Goal: Task Accomplishment & Management: Manage account settings

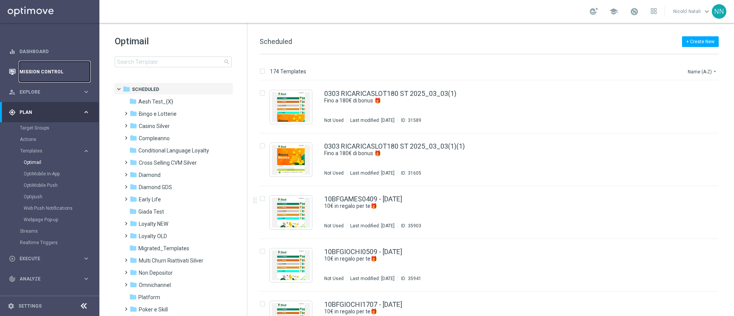
click at [29, 70] on link "Mission Control" at bounding box center [55, 72] width 70 height 20
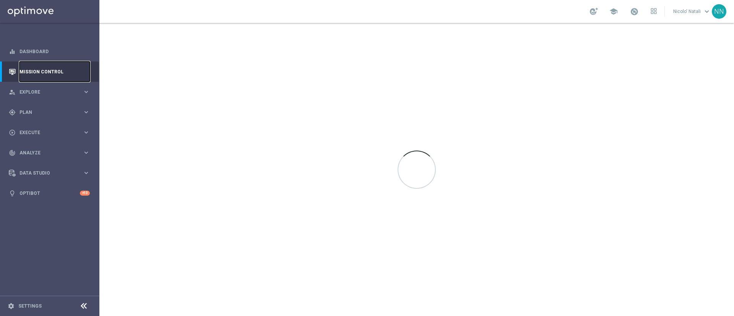
click at [31, 73] on link "Mission Control" at bounding box center [55, 72] width 70 height 20
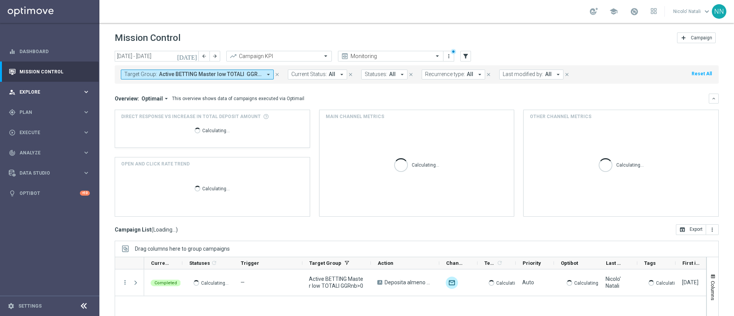
click at [32, 90] on span "Explore" at bounding box center [51, 92] width 63 height 5
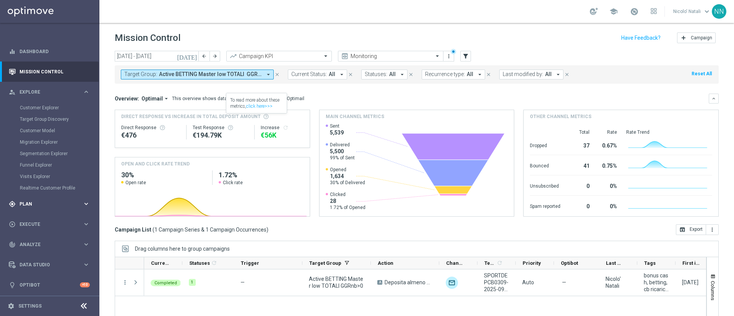
click at [30, 203] on span "Plan" at bounding box center [51, 204] width 63 height 5
click at [41, 164] on link "Optimail" at bounding box center [52, 162] width 56 height 6
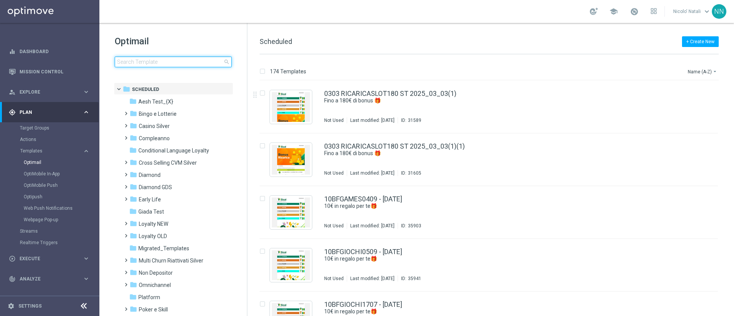
click at [201, 61] on input at bounding box center [173, 62] width 117 height 11
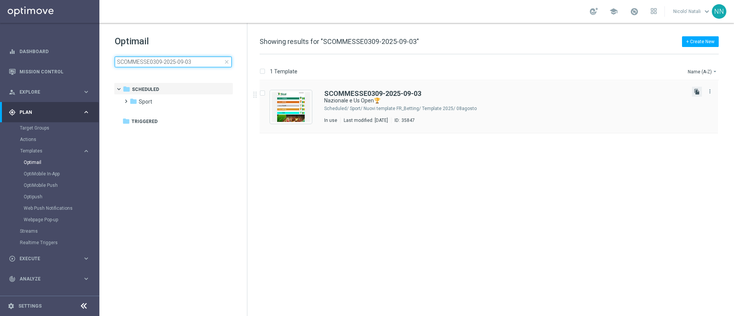
type input "SCOMMESSE0309-2025-09-03"
click at [695, 91] on icon "file_copy" at bounding box center [697, 92] width 6 height 6
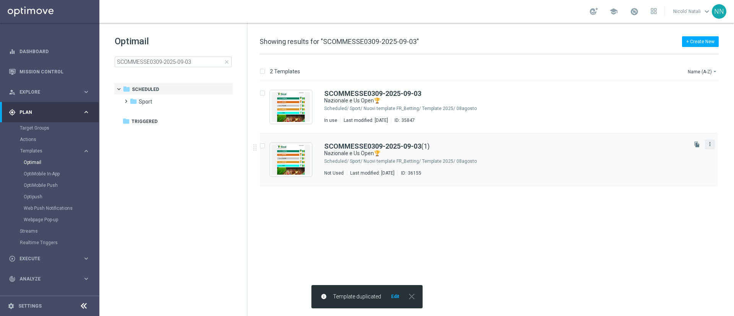
click at [709, 141] on icon "more_vert" at bounding box center [710, 144] width 6 height 6
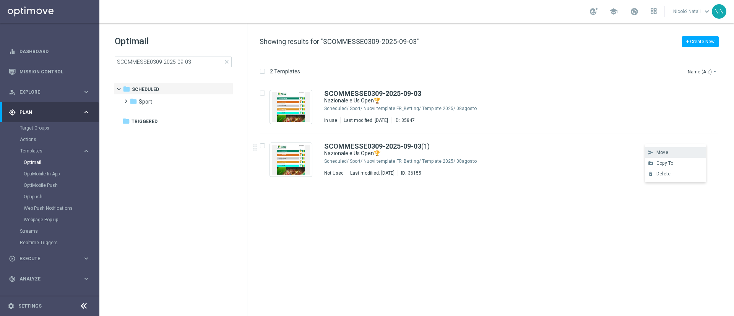
click at [683, 149] on div "send Move" at bounding box center [675, 152] width 61 height 11
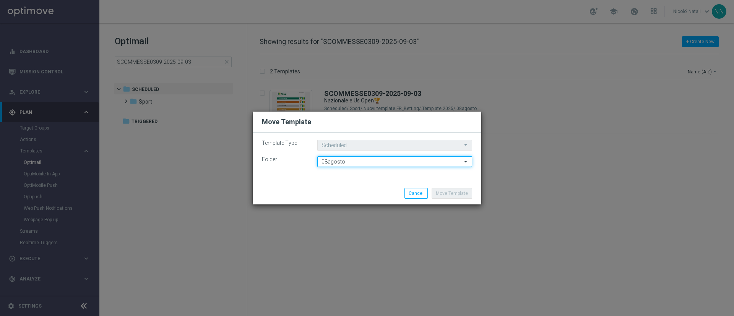
click at [423, 161] on input "08agosto" at bounding box center [394, 161] width 155 height 11
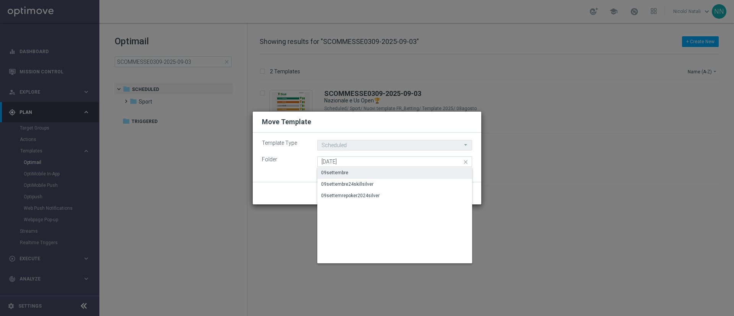
click at [396, 173] on div "09settembre" at bounding box center [394, 172] width 155 height 11
type input "09settembre"
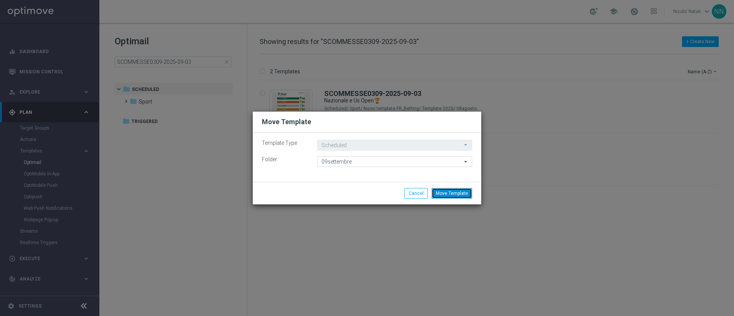
click at [463, 195] on button "Move Template" at bounding box center [452, 193] width 41 height 11
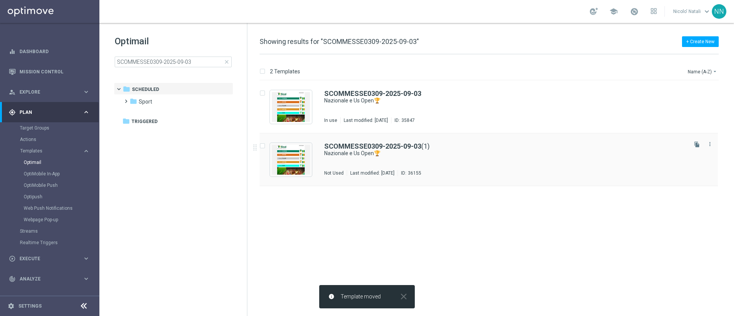
click at [430, 163] on div "SCOMMESSE0309-2025-09-03 (1) Nazionale e Us Open🏆 Not Used Last modified: Frida…" at bounding box center [505, 159] width 362 height 33
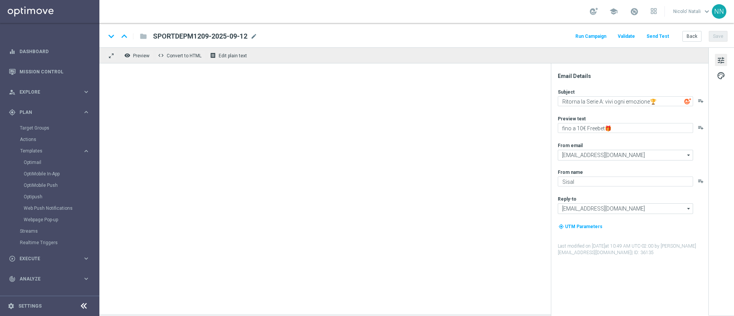
type textarea "Nazionale e Us Open🏆"
type textarea "fino a 20€ Bonus🎁"
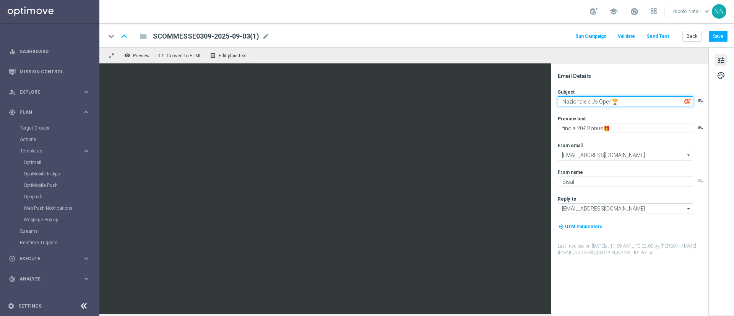
click at [581, 99] on textarea "Nazionale e Us Open🏆" at bounding box center [625, 101] width 135 height 10
paste textarea "Ritorna la Serie A: vivi ogni emozione"
type textarea "Ritorna la Serie A: vivi ogni emozione🏆"
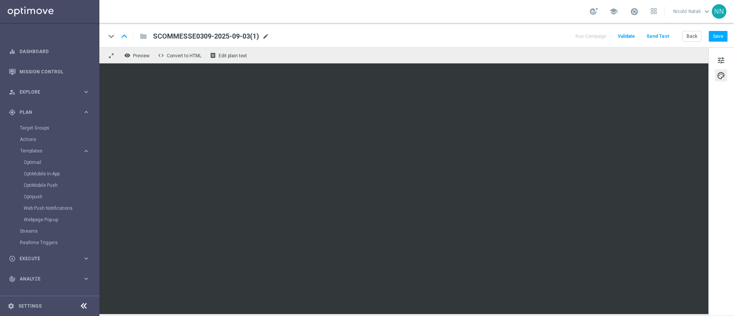
click at [267, 35] on span "mode_edit" at bounding box center [265, 36] width 7 height 7
click at [0, 0] on input "SCOMMESSE0309-2025-09-03(1)" at bounding box center [0, 0] width 0 height 0
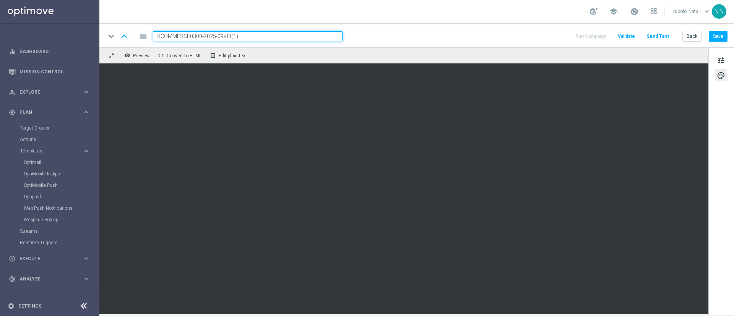
click at [267, 35] on input "SCOMMESSE0309-2025-09-03(1)" at bounding box center [248, 36] width 190 height 10
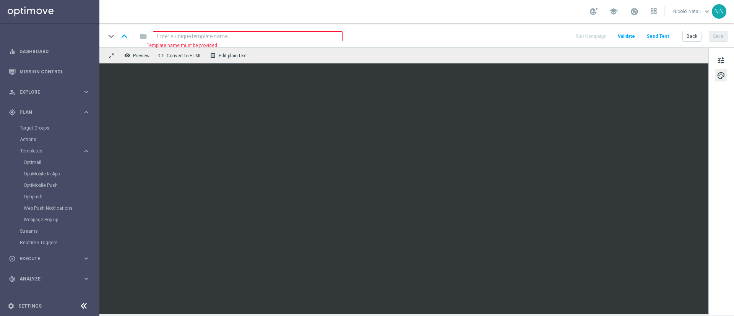
paste input "SCOMMESSE1209-2025-09-12"
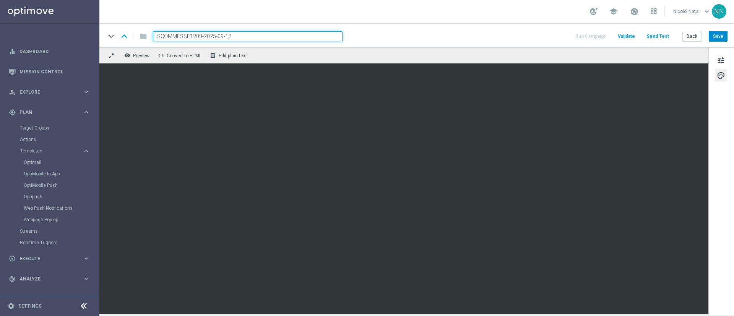
type input "SCOMMESSE1209-2025-09-12"
click at [720, 33] on button "Save" at bounding box center [718, 36] width 19 height 11
click at [715, 40] on button "Save" at bounding box center [718, 36] width 19 height 11
click at [37, 159] on link "Optimail" at bounding box center [52, 162] width 56 height 6
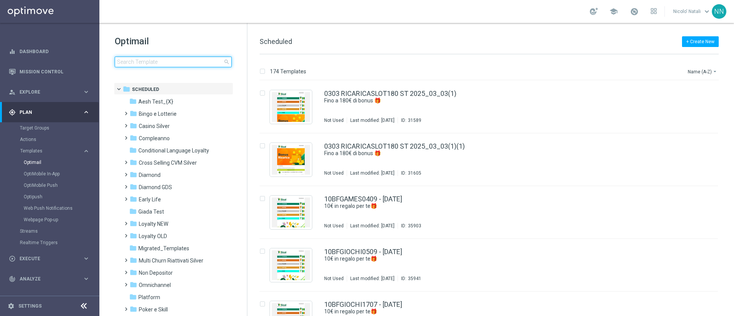
click at [167, 63] on input at bounding box center [173, 62] width 117 height 11
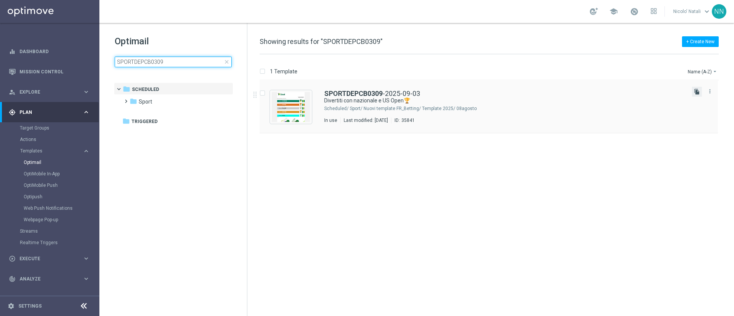
type input "SPORTDEPCB0309"
click at [699, 92] on icon "file_copy" at bounding box center [697, 92] width 6 height 6
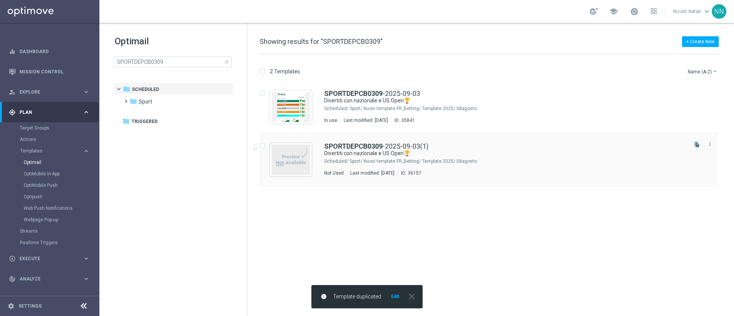
click at [526, 169] on div "SPORTDEPCB0309 -2025-09-03(1) Divertiti con nazionale e US Open🏆 Scheduled/ Spo…" at bounding box center [505, 159] width 362 height 33
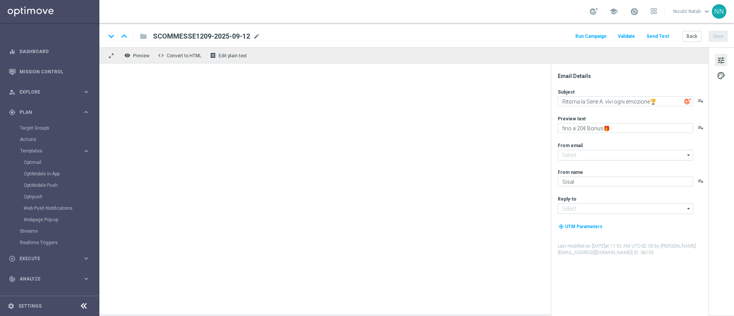
type input "[EMAIL_ADDRESS][DOMAIN_NAME]"
type textarea "Divertiti con nazionale e US Open🏆"
type textarea "fino a 200€ bonus🎁"
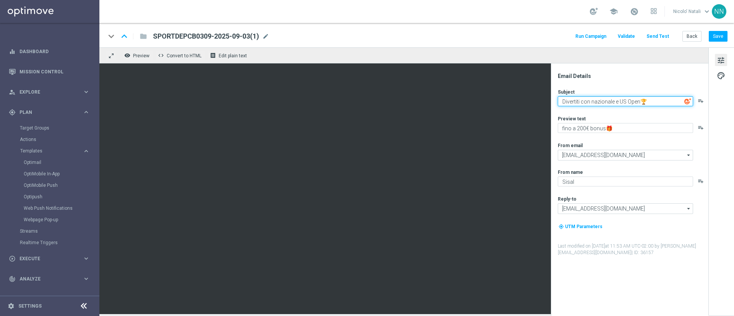
click at [604, 102] on textarea "Divertiti con nazionale e US Open🏆" at bounding box center [625, 101] width 135 height 10
paste textarea "Ritorna la Serie A: vivi ogni emozione"
paste textarea "Ritorna la Serie A: vivi ogni emozione🏆"
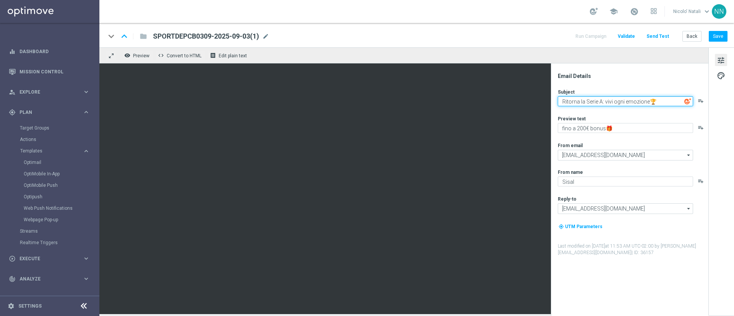
type textarea "Ritorna la Serie A: vivi ogni emozione🏆"
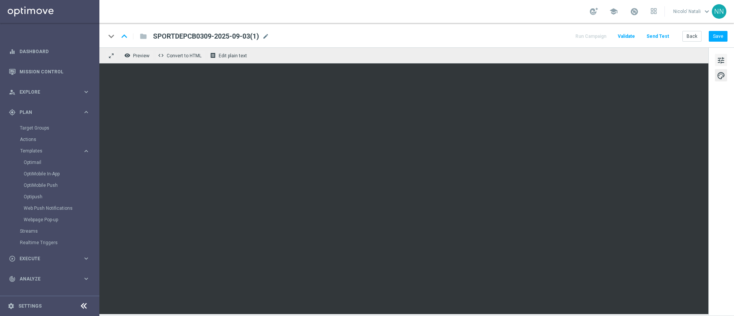
click at [727, 63] on button "tune" at bounding box center [721, 60] width 12 height 12
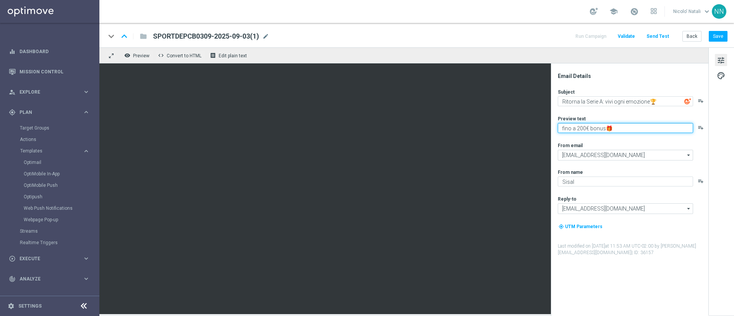
click at [585, 128] on textarea "fino a 200€ bonus🎁" at bounding box center [625, 128] width 135 height 10
type textarea "fino a 20€ bonus🎁"
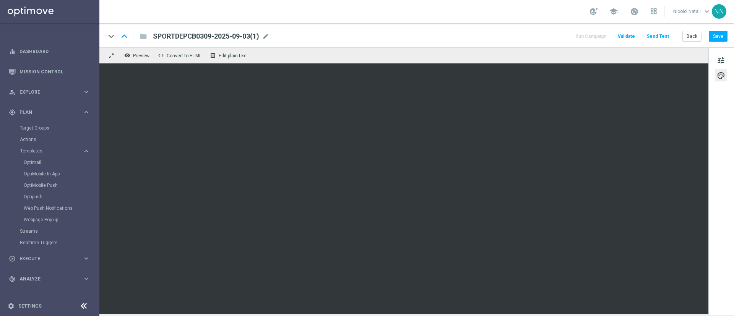
click at [263, 37] on div "SPORTDEPCB0309-2025-09-03(1) mode_edit" at bounding box center [211, 36] width 116 height 10
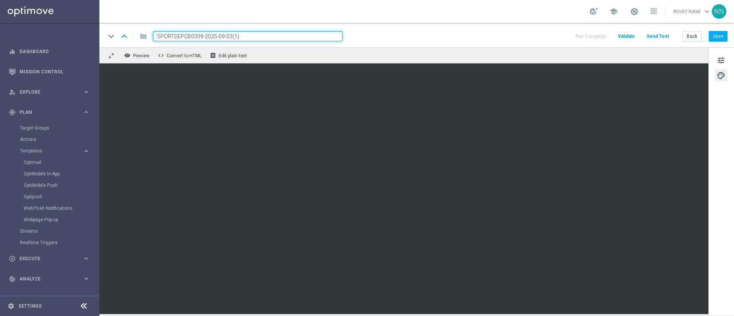
click at [263, 37] on input "SPORTDEPCB0309-2025-09-03(1)" at bounding box center [248, 36] width 190 height 10
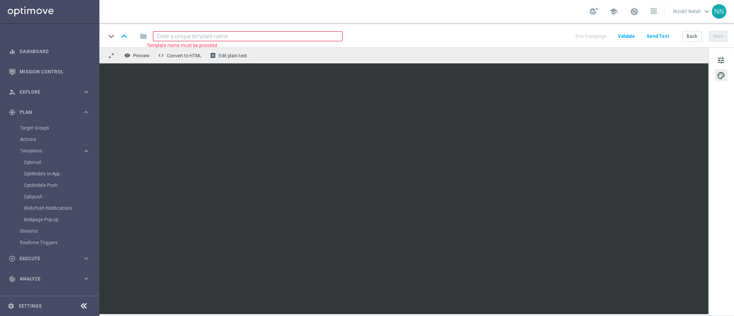
paste input "SPORTDEPOCB1209-2025-09-12"
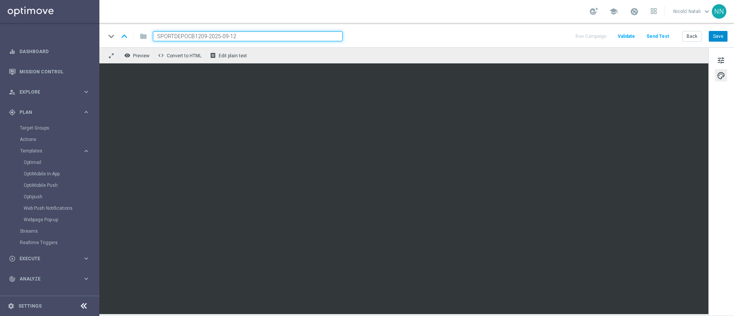
type input "SPORTDEPOCB1209-2025-09-12"
click at [715, 34] on button "Save" at bounding box center [718, 36] width 19 height 11
click at [722, 39] on button "Save" at bounding box center [718, 36] width 19 height 11
click at [714, 41] on button "Save" at bounding box center [718, 36] width 19 height 11
click at [37, 75] on link "Mission Control" at bounding box center [55, 72] width 70 height 20
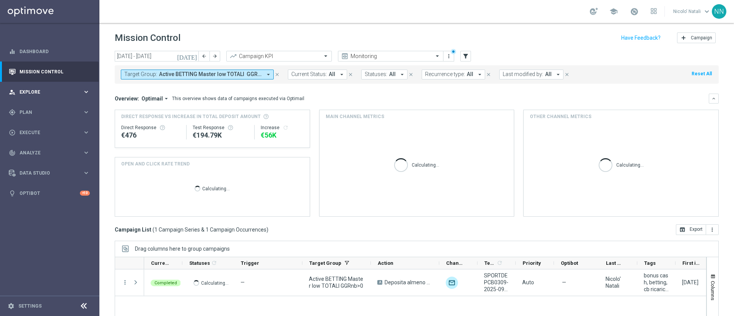
click at [45, 91] on span "Explore" at bounding box center [51, 92] width 63 height 5
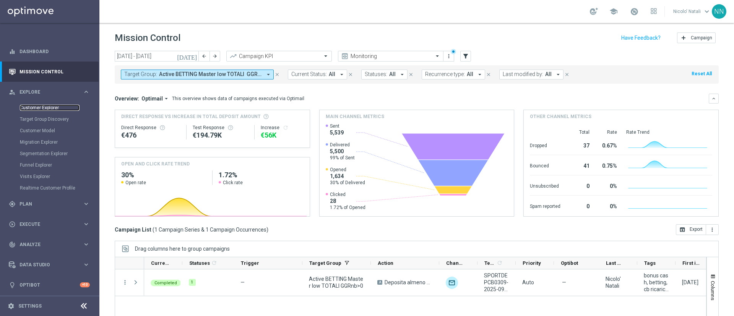
click at [44, 106] on link "Customer Explorer" at bounding box center [50, 108] width 60 height 6
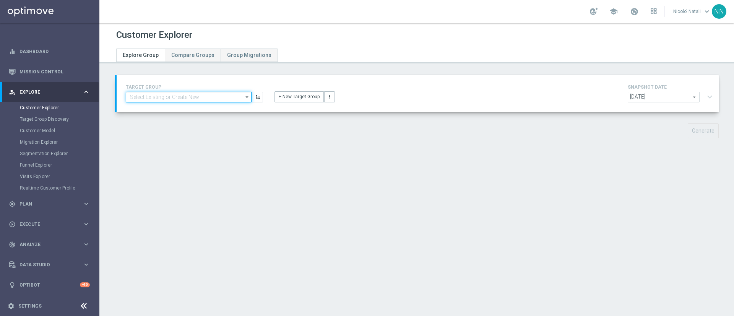
click at [161, 102] on input at bounding box center [189, 97] width 126 height 11
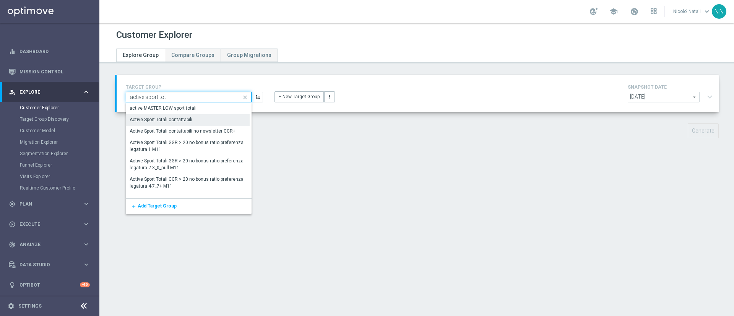
type input "active sport tot"
click at [161, 117] on div "Active Sport Totali contattabili" at bounding box center [161, 119] width 63 height 7
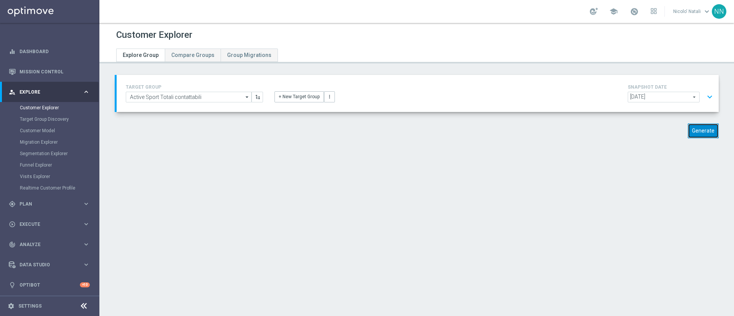
click at [690, 124] on button "Generate" at bounding box center [703, 131] width 31 height 15
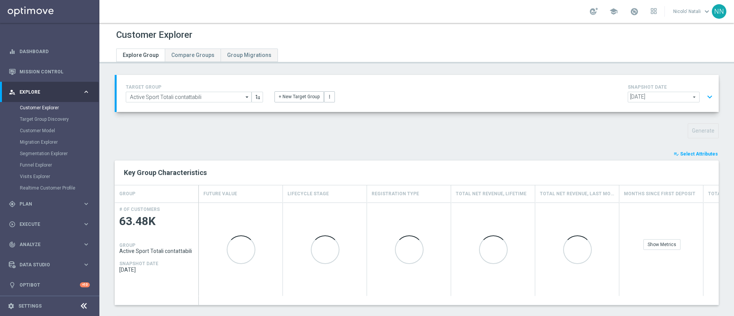
click at [700, 150] on button "playlist_add_check Select Attributes" at bounding box center [696, 154] width 46 height 8
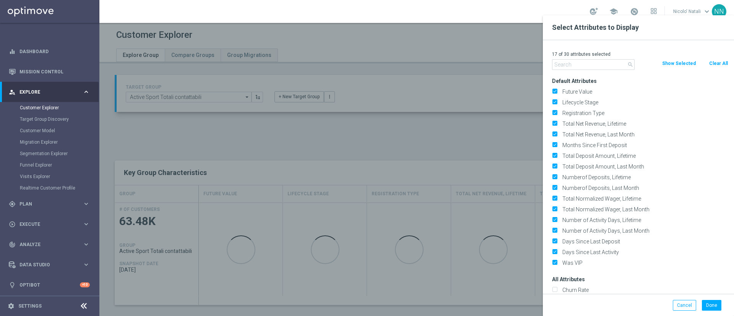
click at [669, 49] on div "17 of 30 attributes selected" at bounding box center [640, 54] width 188 height 10
click at [670, 49] on div "17 of 30 attributes selected" at bounding box center [640, 54] width 188 height 10
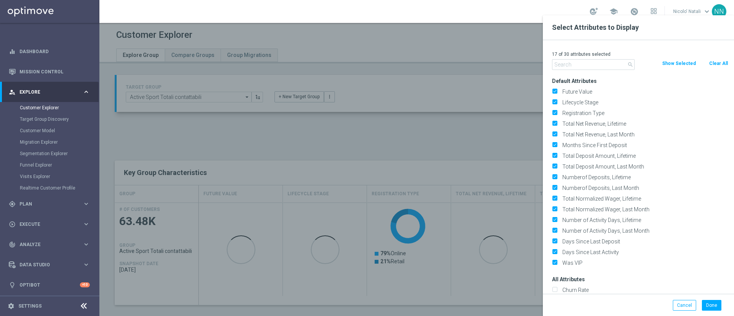
click at [670, 49] on div "17 of 30 attributes selected" at bounding box center [640, 54] width 188 height 10
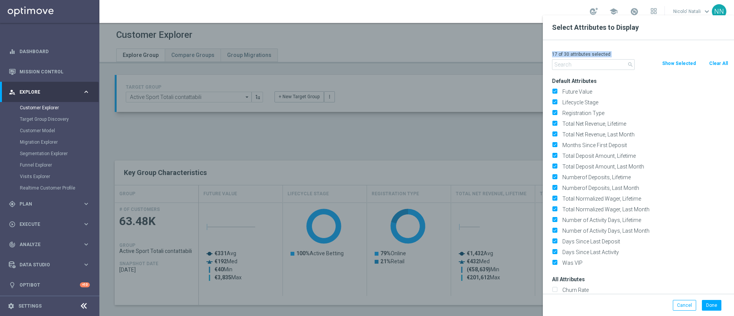
click at [720, 62] on button "Clear All" at bounding box center [719, 63] width 20 height 8
checkbox input "false"
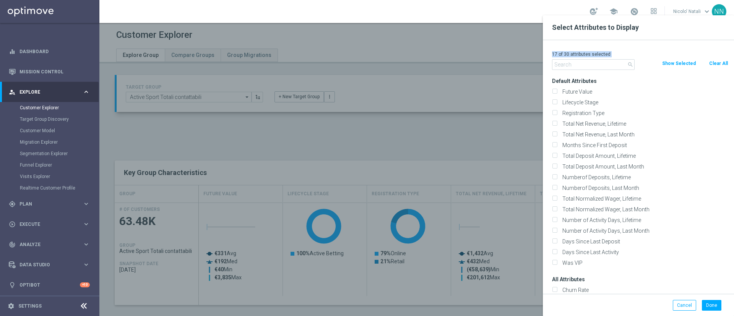
checkbox input "false"
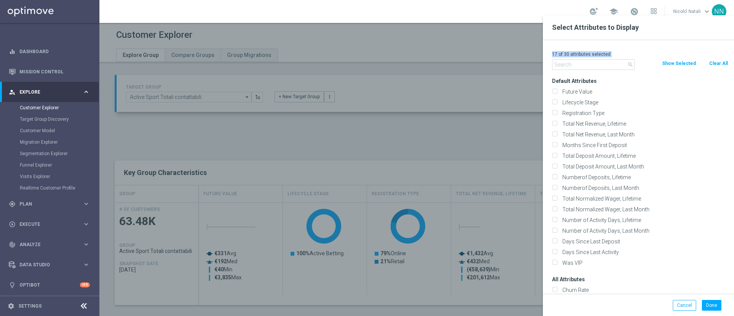
checkbox input "false"
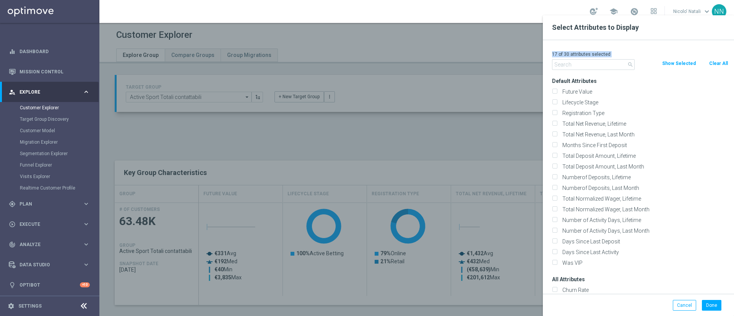
checkbox input "false"
click at [585, 63] on input "text" at bounding box center [593, 64] width 83 height 11
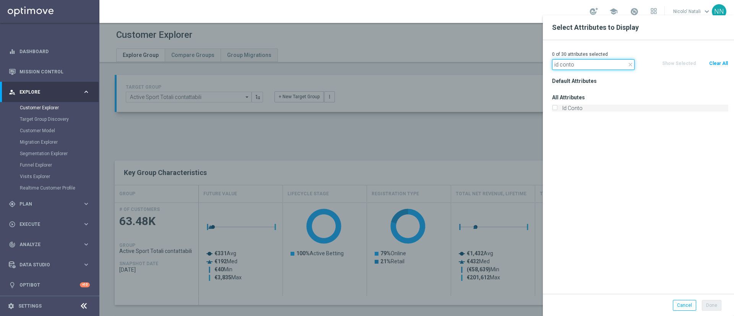
type input "id conto"
click at [580, 105] on label "Id Conto" at bounding box center [644, 108] width 169 height 7
click at [557, 107] on input "Id Conto" at bounding box center [554, 109] width 5 height 5
checkbox input "true"
click at [714, 303] on button "Done" at bounding box center [712, 305] width 20 height 11
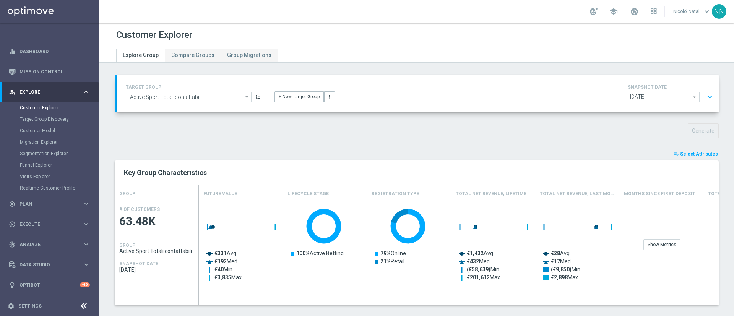
type input "Search"
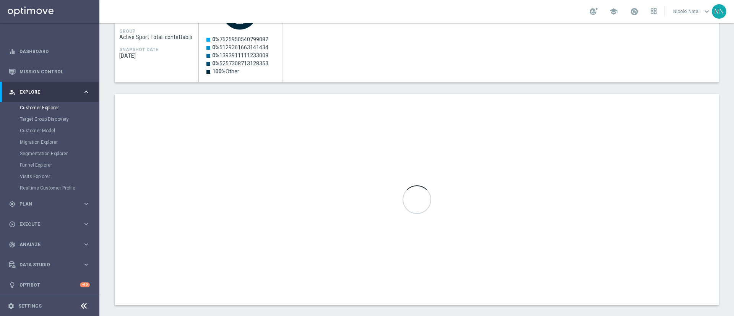
scroll to position [223, 0]
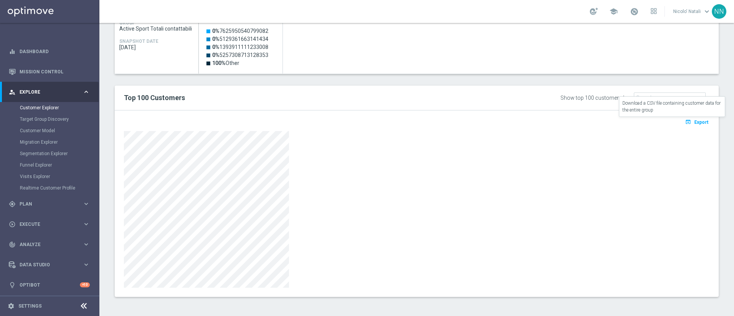
click at [694, 120] on span "Export" at bounding box center [701, 122] width 14 height 5
click at [40, 203] on span "Plan" at bounding box center [51, 204] width 63 height 5
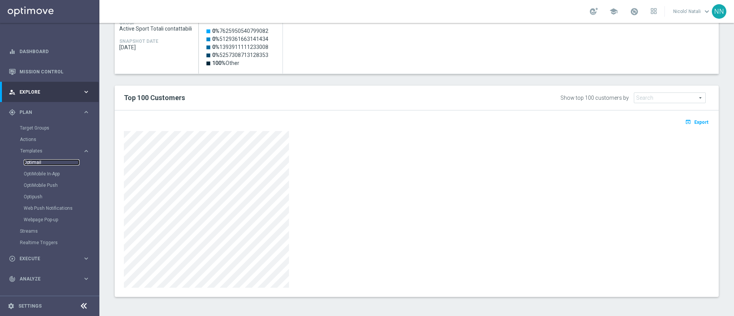
click at [41, 160] on link "Optimail" at bounding box center [52, 162] width 56 height 6
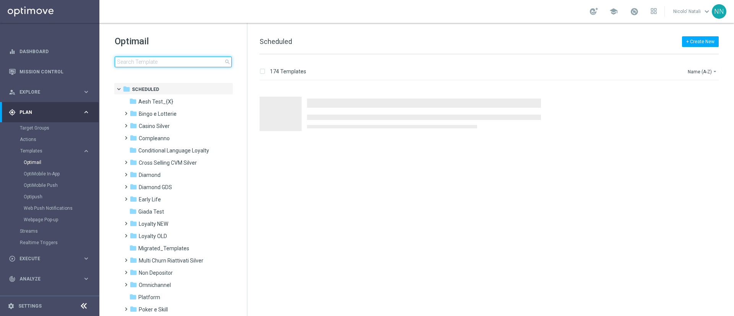
click at [158, 65] on input at bounding box center [173, 62] width 117 height 11
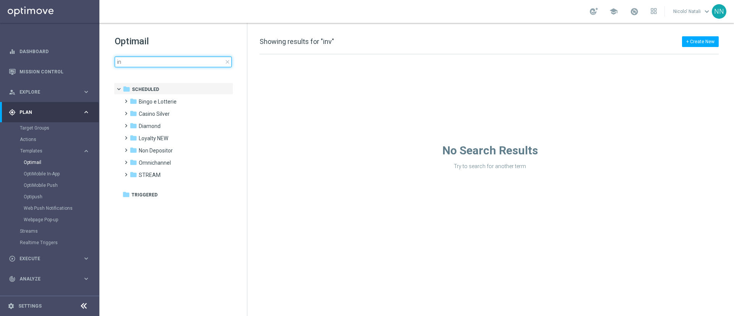
type input "i"
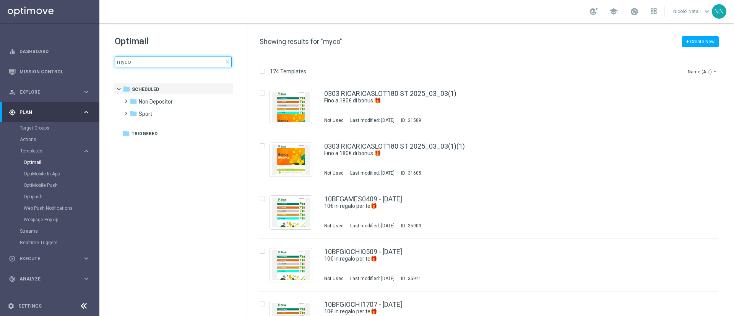
type input "mycom"
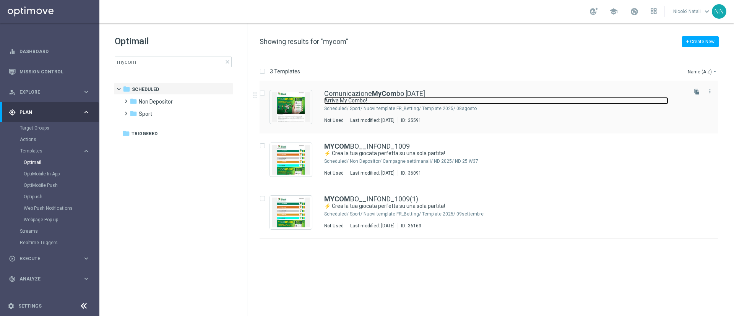
click at [340, 102] on link "Arriva My Combo!" at bounding box center [496, 100] width 344 height 7
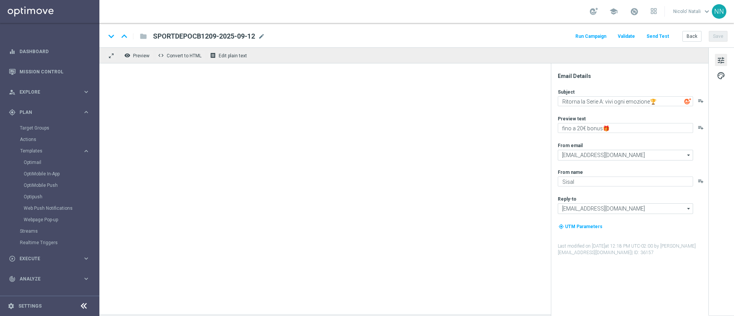
type textarea "Arriva My Combo!"
type textarea "Una partita, una combo infinita!"
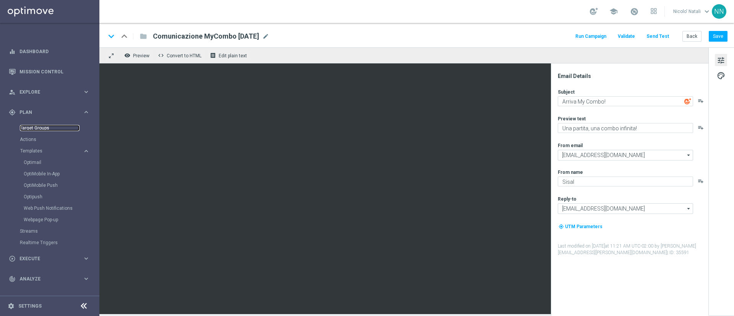
click at [41, 127] on link "Target Groups" at bounding box center [50, 128] width 60 height 6
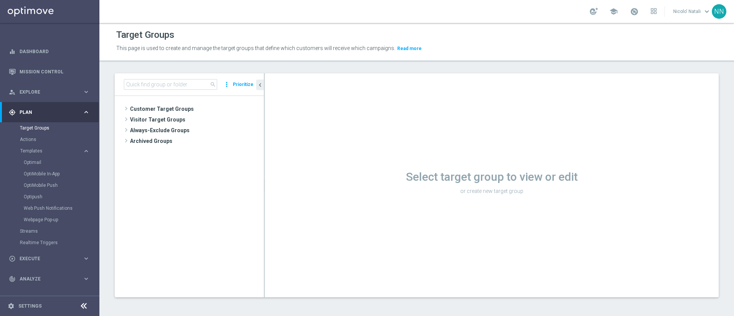
click at [169, 91] on div "search more_vert Prioritize" at bounding box center [189, 84] width 149 height 23
click at [169, 90] on div "search more_vert Prioritize" at bounding box center [189, 84] width 149 height 23
click at [169, 88] on input at bounding box center [170, 84] width 93 height 11
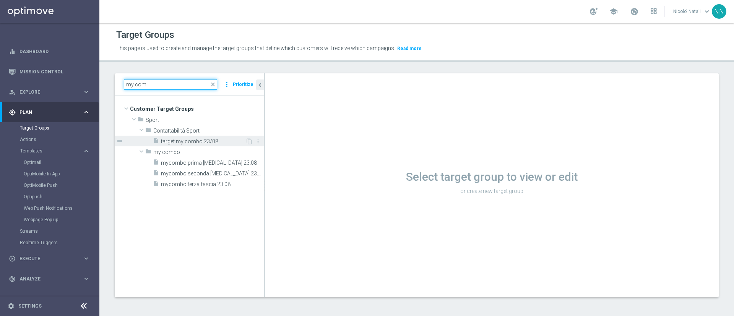
type input "my com"
click at [182, 139] on span "target my combo 23/08" at bounding box center [203, 141] width 85 height 7
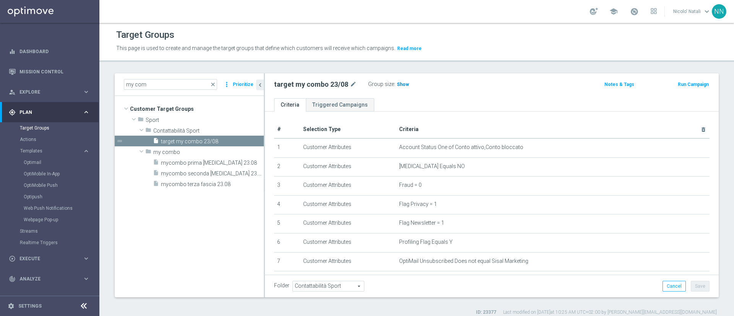
click at [401, 82] on span "Show" at bounding box center [403, 84] width 12 height 5
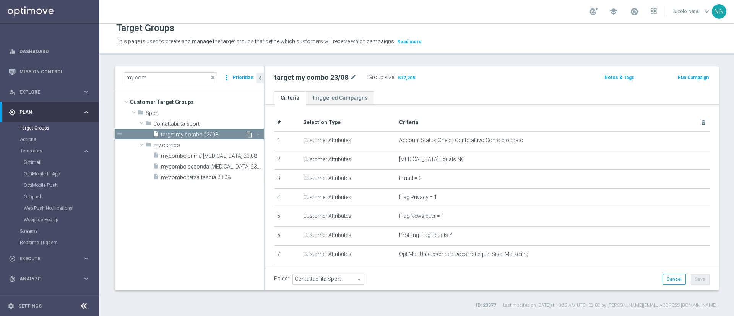
click at [248, 135] on icon "content_copy" at bounding box center [249, 135] width 6 height 6
click at [230, 134] on span "Copy of target my combo 23/08" at bounding box center [203, 135] width 85 height 7
click at [375, 77] on icon "mode_edit" at bounding box center [374, 77] width 7 height 9
click at [293, 76] on input "Copy of target my combo 23/08" at bounding box center [325, 78] width 103 height 11
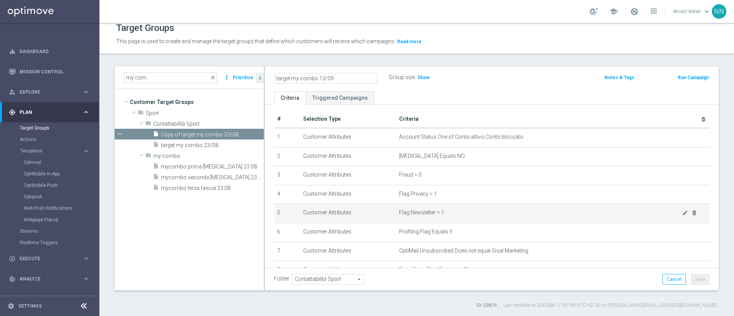
scroll to position [81, 0]
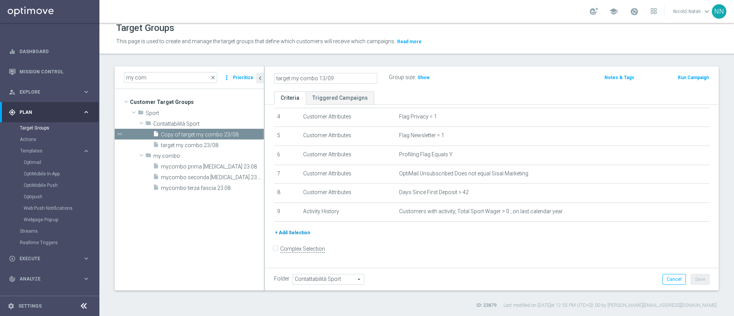
type input "target my combo 13/09"
click at [295, 232] on button "+ Add Selection" at bounding box center [292, 233] width 37 height 8
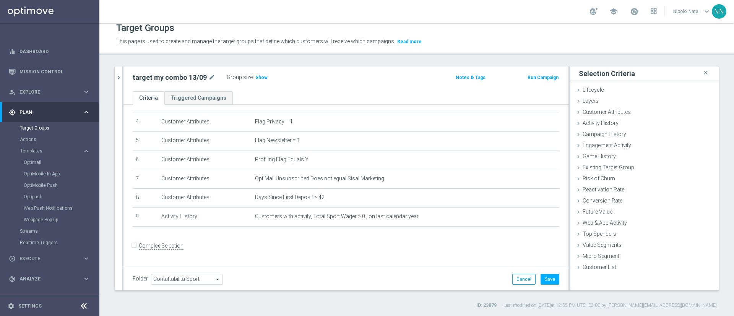
scroll to position [73, 0]
click at [598, 132] on span "Campaign History" at bounding box center [605, 134] width 44 height 6
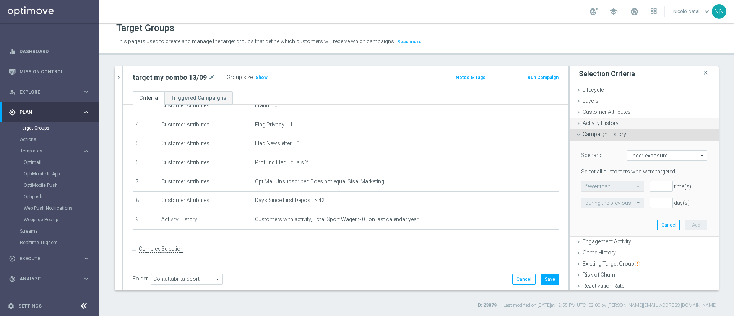
click at [598, 121] on span "Activity History" at bounding box center [601, 123] width 36 height 6
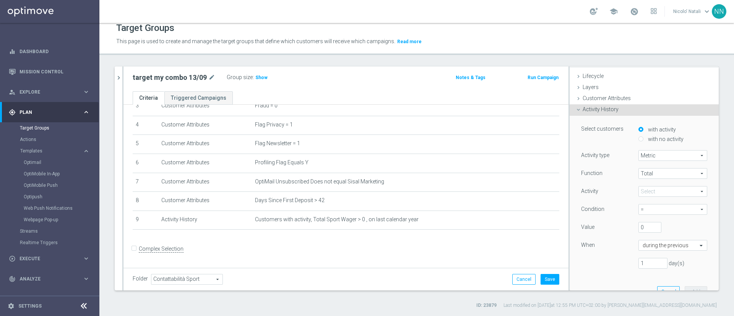
scroll to position [0, 0]
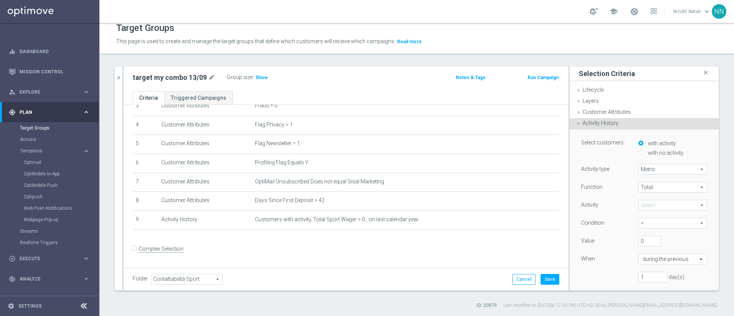
click at [597, 83] on div "Selection Criteria close Lifecycle done Cancel Add Layers done Cancel Add done" at bounding box center [644, 179] width 149 height 224
click at [597, 86] on div "Lifecycle done" at bounding box center [644, 90] width 149 height 11
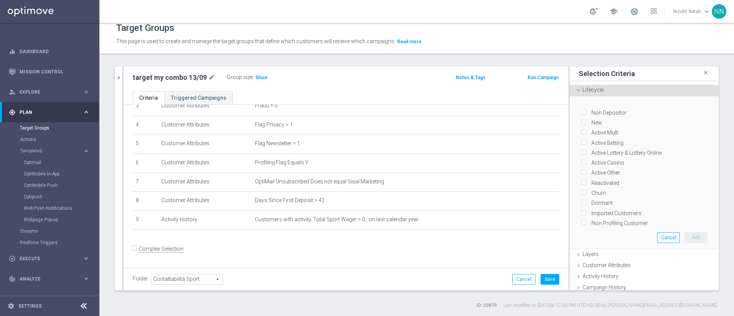
click at [597, 141] on label "Active Betting" at bounding box center [606, 143] width 35 height 7
click at [586, 141] on input "Active Betting" at bounding box center [583, 142] width 5 height 5
checkbox input "true"
click at [685, 232] on button "Add" at bounding box center [696, 237] width 23 height 11
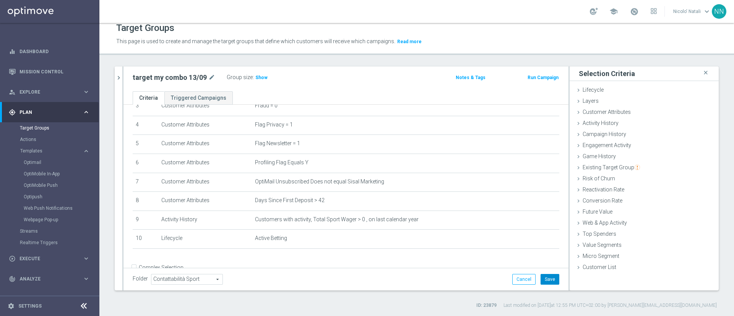
click at [542, 280] on button "Save" at bounding box center [550, 279] width 19 height 11
click at [257, 78] on span "Show" at bounding box center [261, 77] width 12 height 5
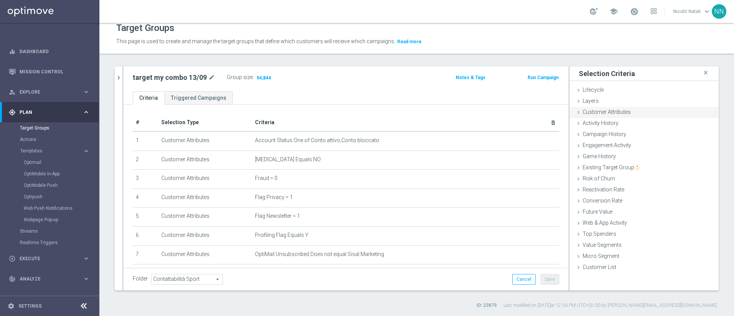
click at [598, 110] on span "Customer Attributes" at bounding box center [607, 112] width 48 height 6
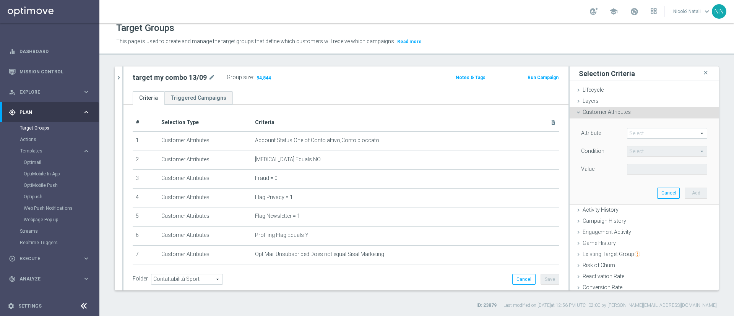
click at [642, 133] on span at bounding box center [667, 133] width 80 height 10
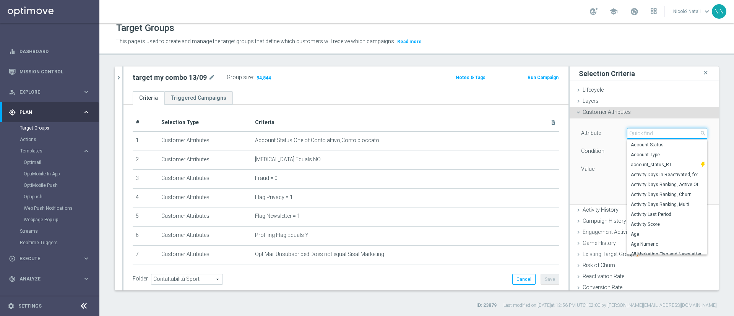
click at [642, 133] on input "search" at bounding box center [667, 133] width 80 height 11
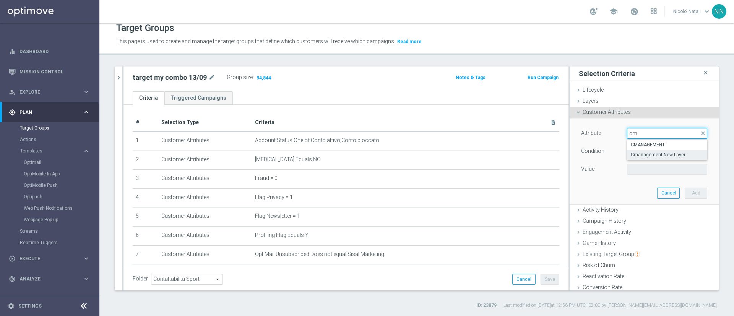
type input "cm"
click at [639, 154] on span "Cmanagement New Layer" at bounding box center [667, 155] width 73 height 6
type input "Cmanagement New Layer"
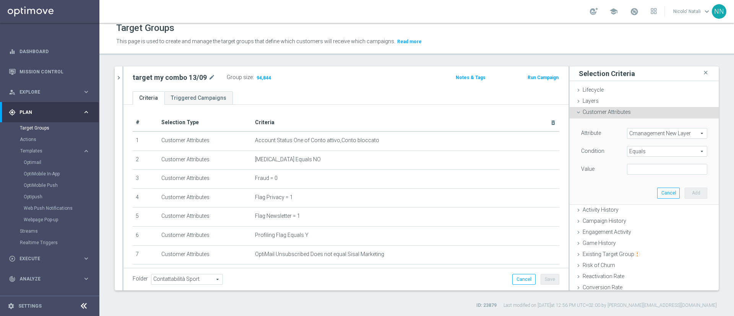
click at [646, 150] on span "Equals" at bounding box center [667, 151] width 80 height 10
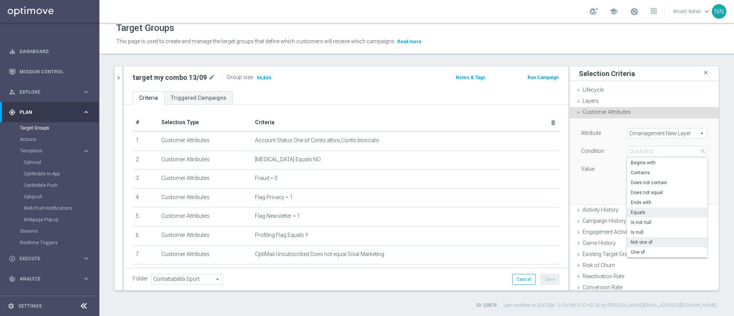
click at [637, 239] on span "Not one of" at bounding box center [667, 242] width 73 height 6
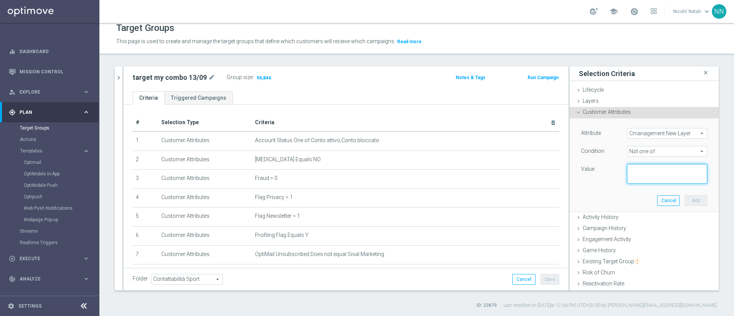
click at [660, 174] on textarea at bounding box center [667, 174] width 80 height 20
click at [660, 153] on span "Not one of" at bounding box center [667, 151] width 80 height 10
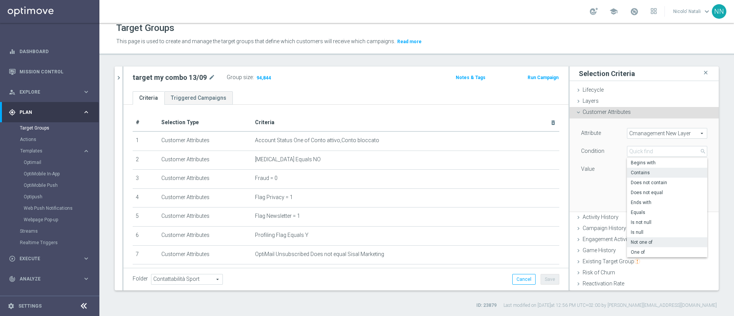
click at [653, 174] on span "Contains" at bounding box center [667, 173] width 73 height 6
type input "Contains"
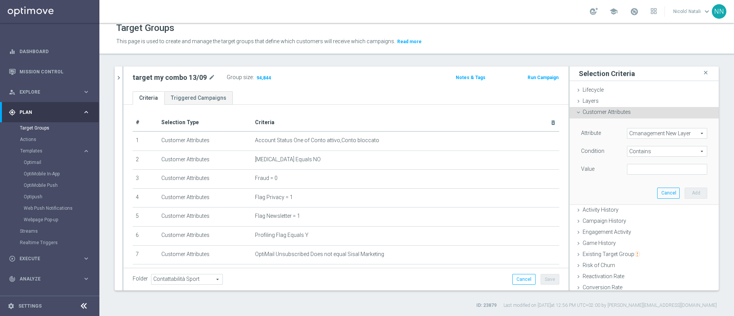
click at [655, 151] on span "Contains" at bounding box center [667, 151] width 80 height 10
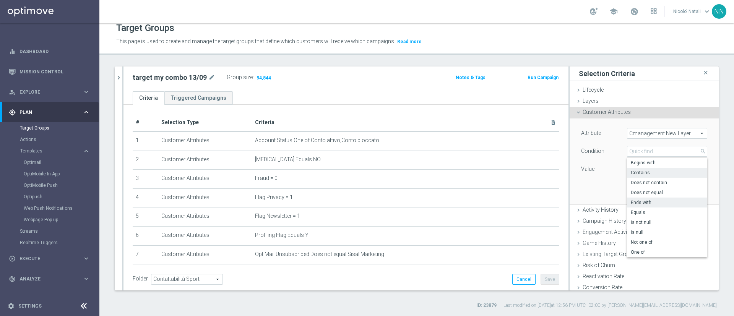
scroll to position [70, 0]
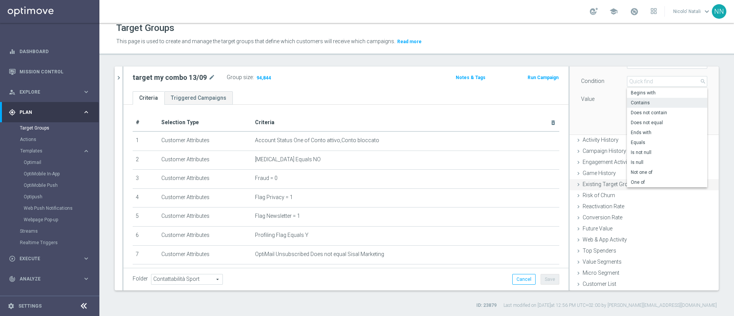
click at [628, 188] on div "Existing Target Group done" at bounding box center [644, 184] width 149 height 11
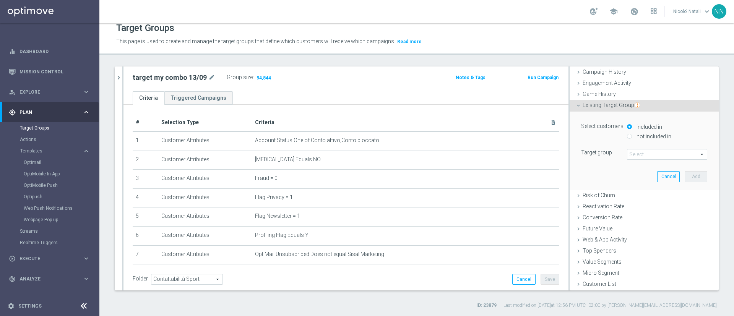
scroll to position [16, 0]
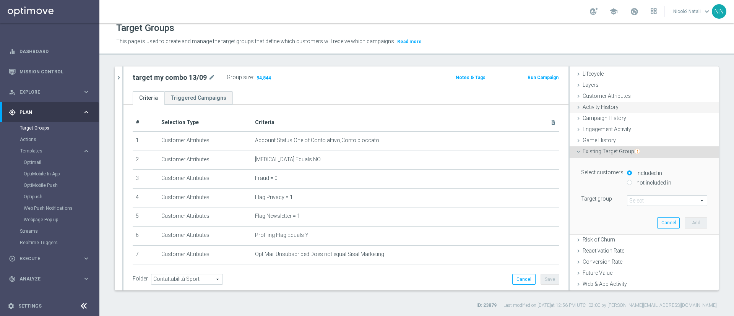
click at [611, 110] on div "Activity History done" at bounding box center [644, 107] width 149 height 11
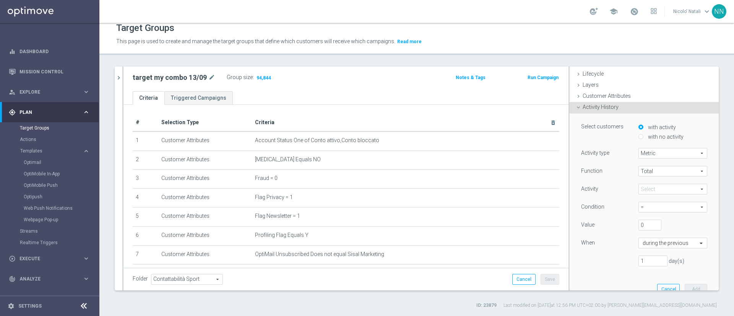
click at [605, 108] on span "Activity History" at bounding box center [601, 107] width 36 height 6
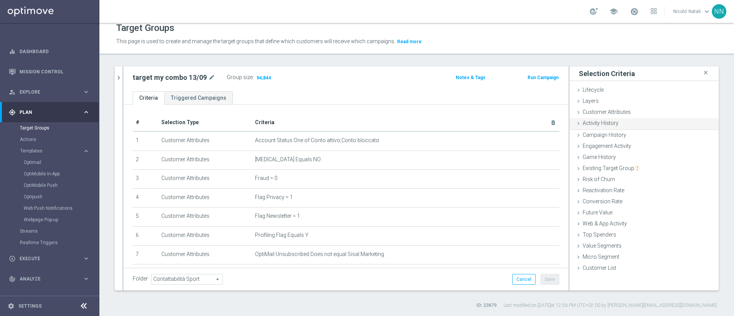
scroll to position [0, 0]
click at [605, 130] on div "Campaign History done" at bounding box center [644, 134] width 149 height 11
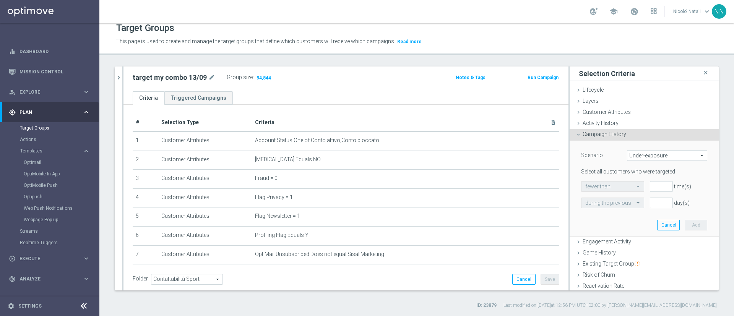
click at [605, 130] on div "Campaign History done" at bounding box center [644, 134] width 149 height 11
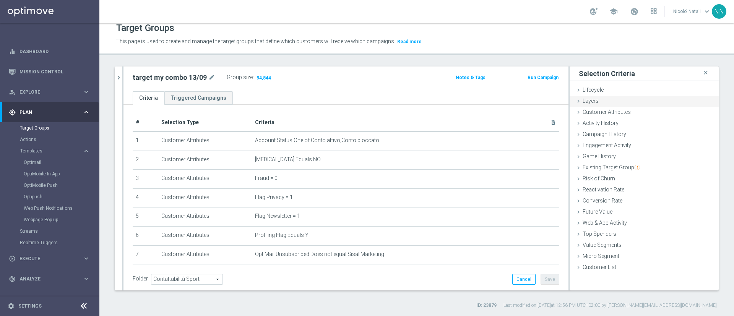
click at [593, 102] on div "Layers done" at bounding box center [644, 101] width 149 height 11
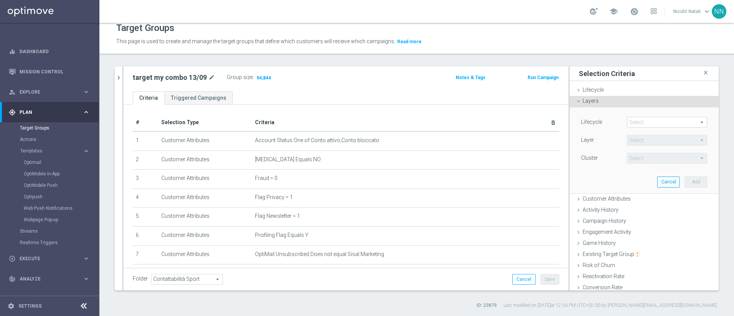
click at [631, 124] on span at bounding box center [667, 122] width 80 height 10
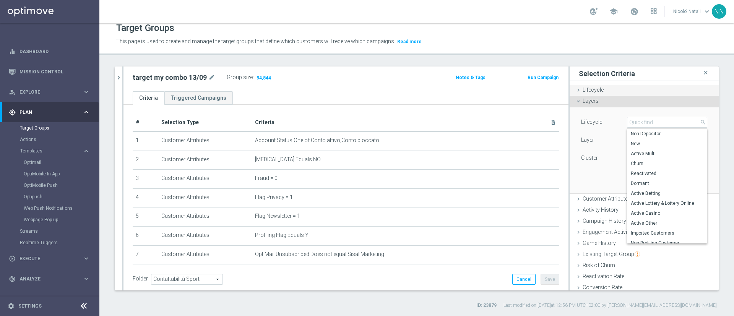
click at [610, 88] on div "Lifecycle done selection saved" at bounding box center [644, 90] width 149 height 11
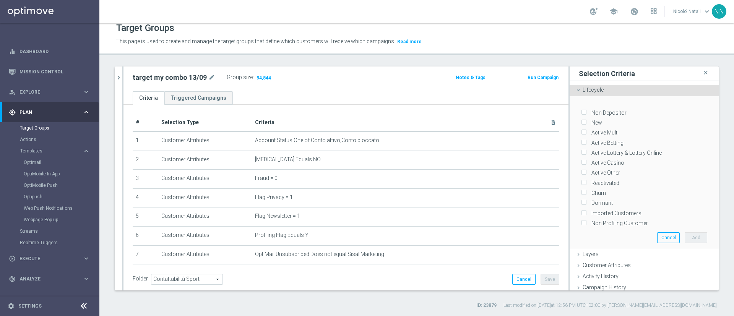
click at [590, 91] on span "Lifecycle" at bounding box center [593, 90] width 21 height 6
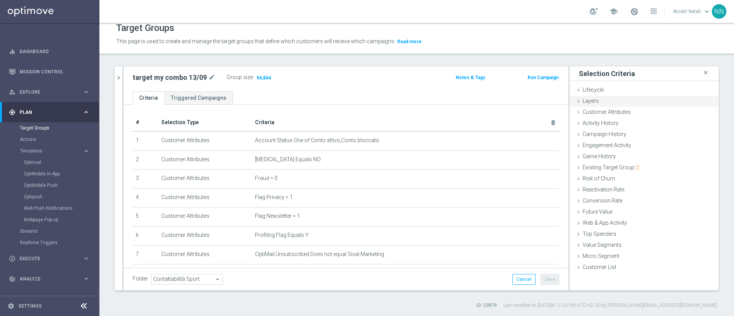
click at [590, 98] on div "Layers done" at bounding box center [644, 101] width 149 height 11
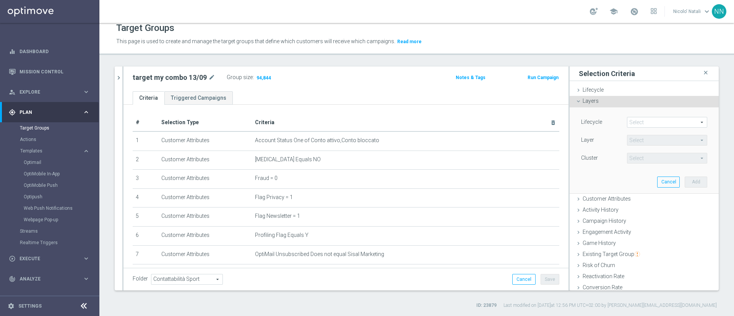
click at [637, 119] on span at bounding box center [667, 122] width 80 height 10
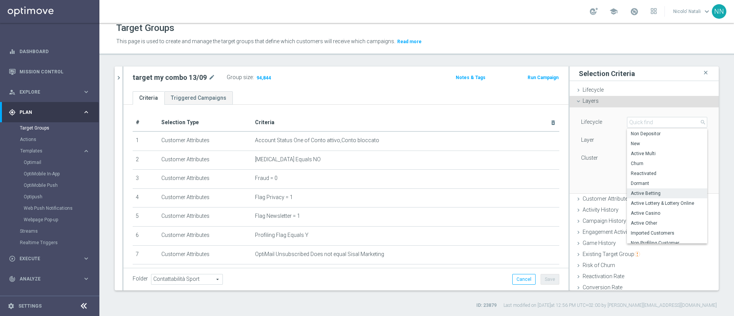
click at [641, 198] on label "Active Betting" at bounding box center [667, 194] width 80 height 10
type input "Active Betting"
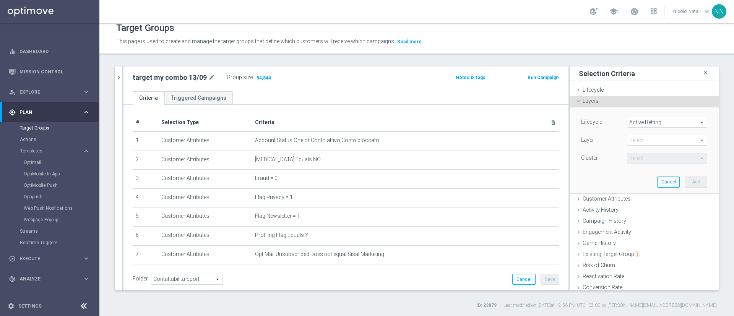
click at [636, 146] on div "Layer Select arrow_drop_down search" at bounding box center [644, 141] width 138 height 12
click at [636, 143] on span at bounding box center [667, 140] width 80 height 10
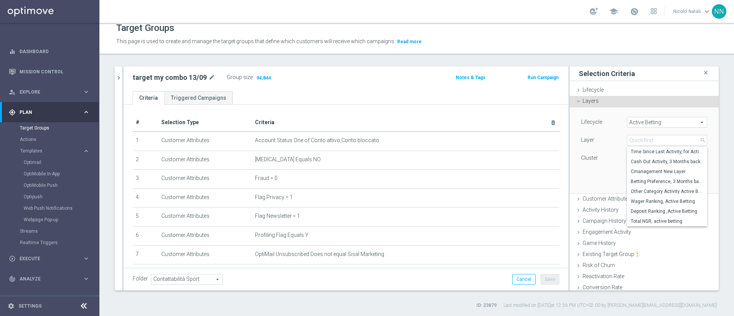
click at [604, 169] on div "Lifecycle Active Betting Active Betting arrow_drop_down search Layer Select arr…" at bounding box center [644, 150] width 138 height 86
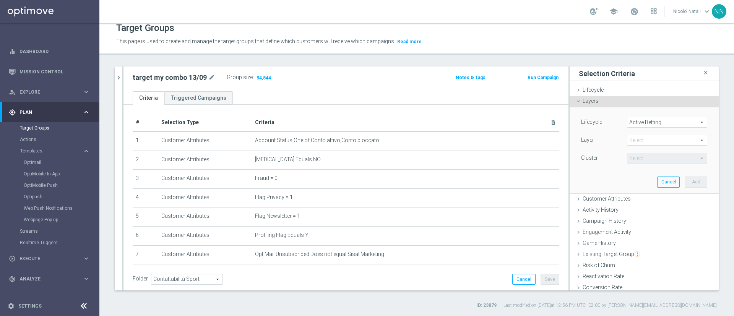
click at [648, 139] on span at bounding box center [667, 140] width 80 height 10
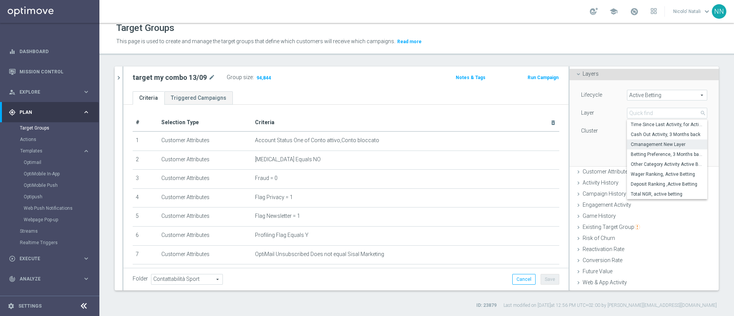
scroll to position [29, 0]
click at [597, 139] on div "Lifecycle Active Betting Active Betting arrow_drop_down search Layer Select arr…" at bounding box center [644, 122] width 138 height 86
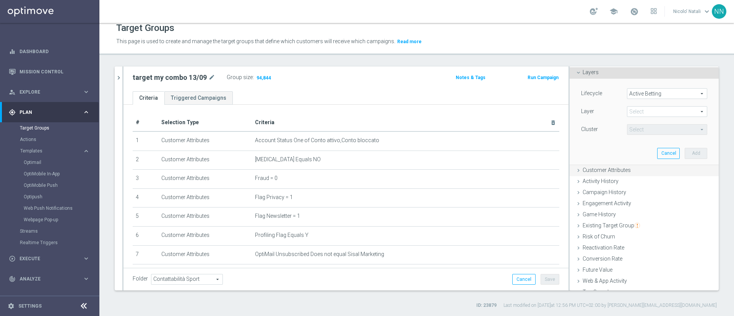
click at [621, 169] on span "Customer Attributes" at bounding box center [607, 170] width 48 height 6
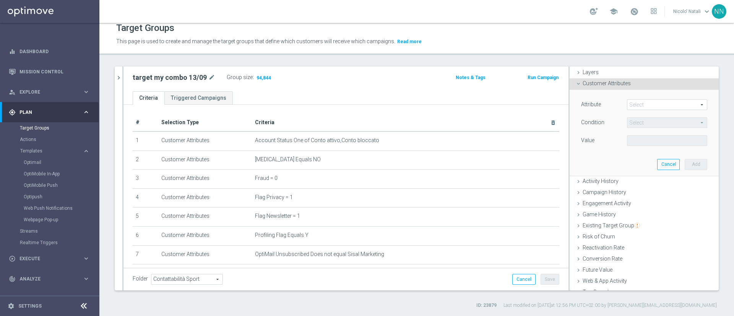
click at [627, 104] on span at bounding box center [667, 105] width 80 height 10
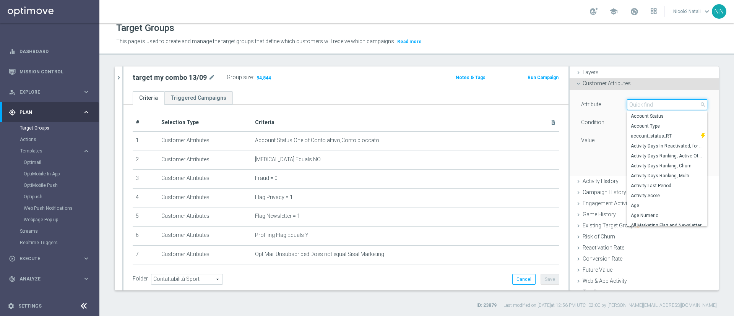
click at [627, 104] on input "search" at bounding box center [667, 104] width 80 height 11
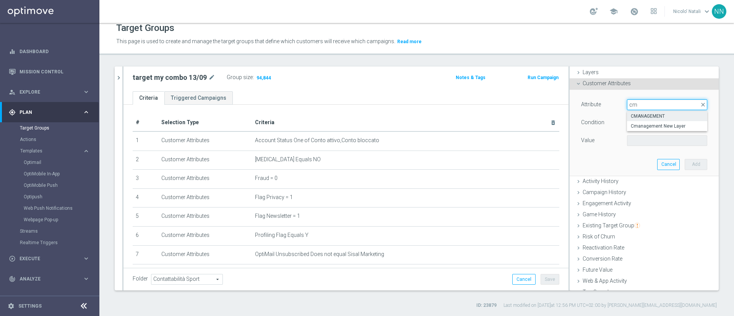
type input "cm"
click at [631, 117] on span "CMANAGEMENT" at bounding box center [667, 116] width 73 height 6
type input "CMANAGEMENT"
type input "Equals"
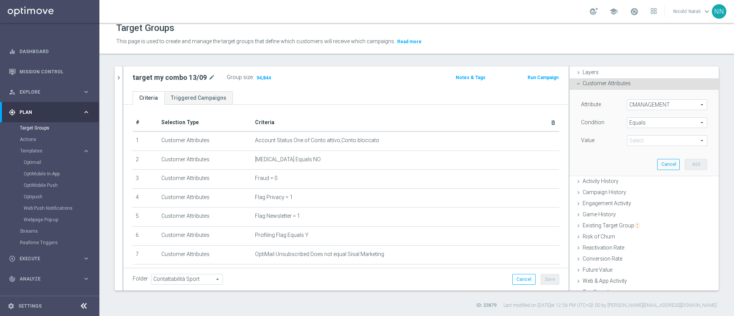
click at [647, 139] on span at bounding box center [667, 141] width 80 height 10
click at [598, 157] on div "Attribute CMANAGEMENT CMANAGEMENT arrow_drop_down search Condition Equals Equal…" at bounding box center [644, 133] width 138 height 86
click at [637, 103] on span "CMANAGEMENT" at bounding box center [667, 105] width 80 height 10
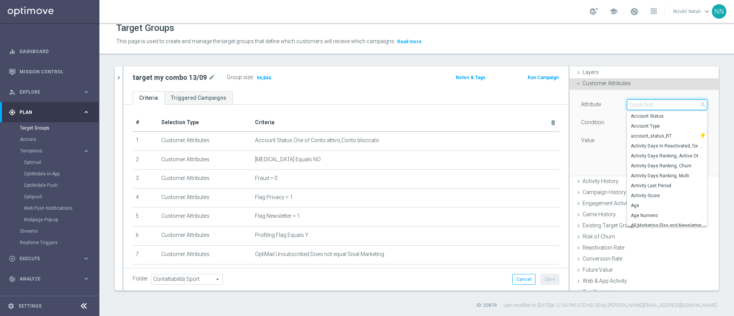
click at [637, 103] on input "search" at bounding box center [667, 104] width 80 height 11
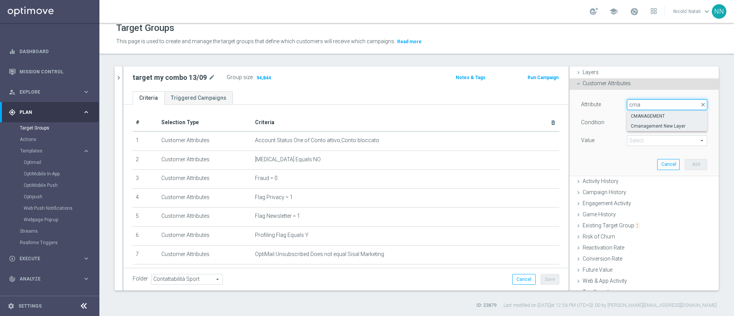
type input "cma"
click at [637, 123] on span "Cmanagement New Layer" at bounding box center [667, 126] width 73 height 6
type input "Cmanagement New Layer"
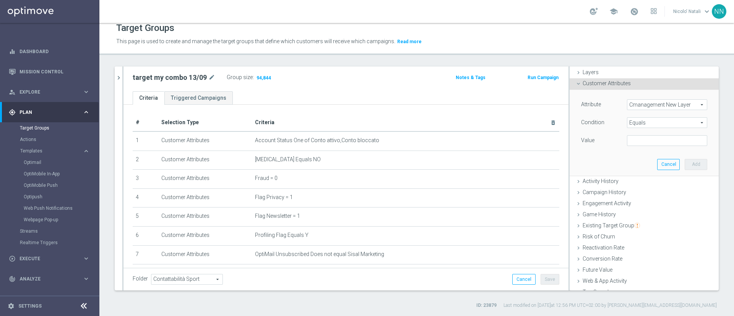
click at [637, 123] on span "Equals" at bounding box center [667, 123] width 80 height 10
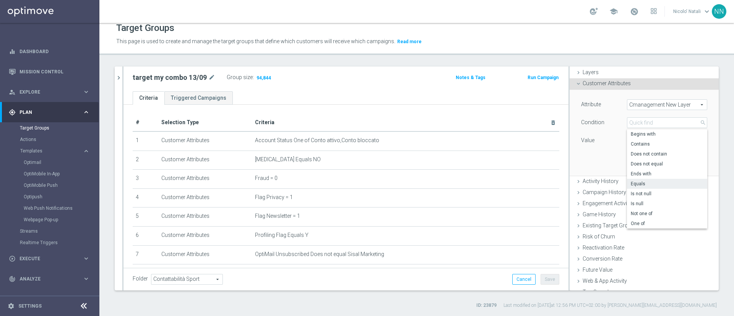
click at [631, 181] on span "Equals" at bounding box center [667, 184] width 73 height 6
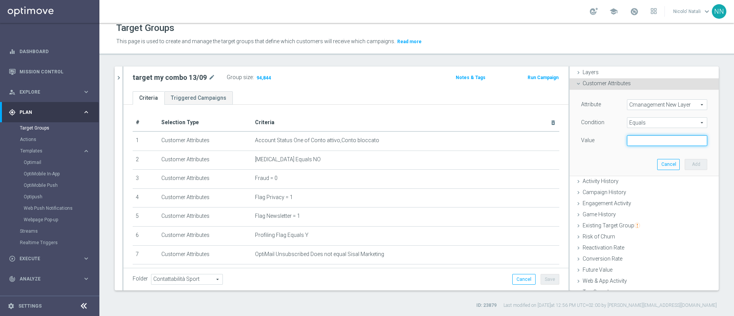
click at [638, 137] on input "text" at bounding box center [667, 140] width 80 height 11
click at [640, 140] on input "text" at bounding box center [667, 140] width 80 height 11
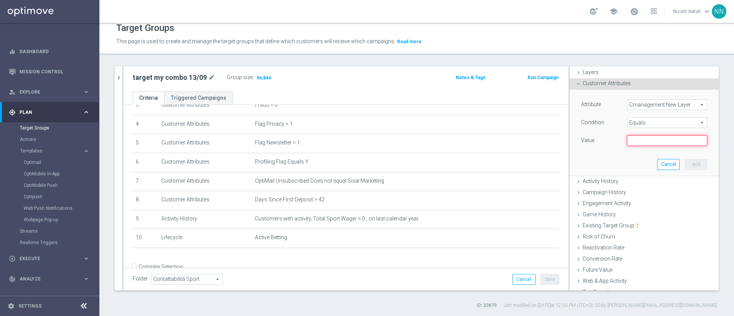
scroll to position [92, 0]
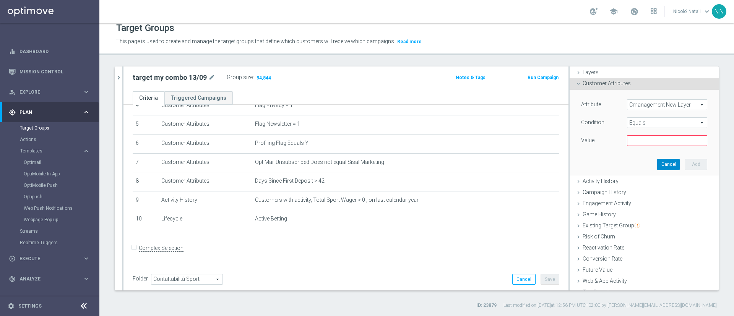
click at [657, 169] on button "Cancel" at bounding box center [668, 164] width 23 height 11
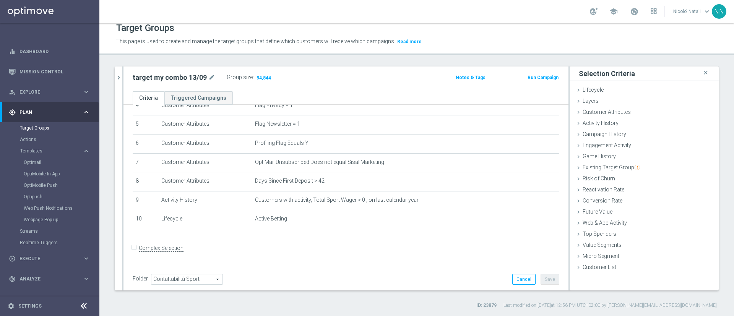
click at [547, 286] on div "Folder Contattabilità Sport Contattabilità Sport arrow_drop_down search Cancel …" at bounding box center [346, 279] width 445 height 23
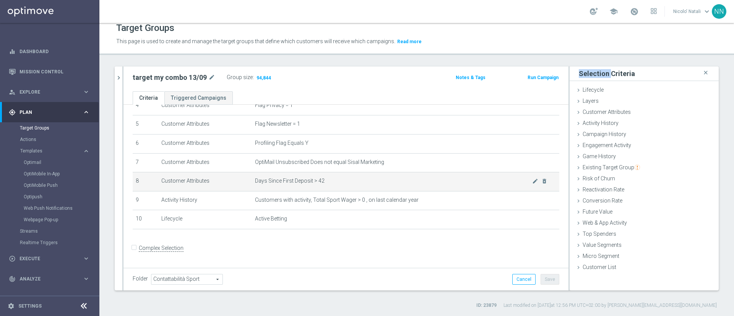
scroll to position [0, 0]
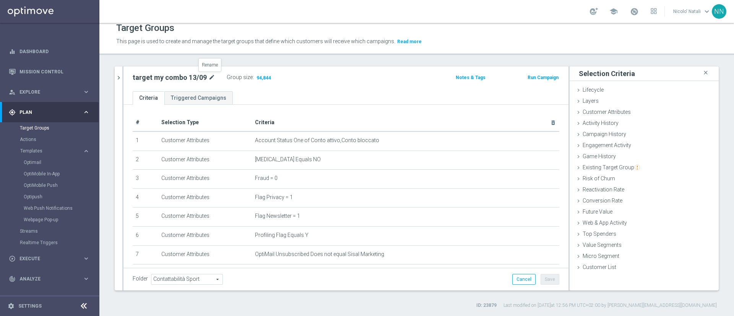
click at [208, 78] on icon "mode_edit" at bounding box center [211, 77] width 7 height 9
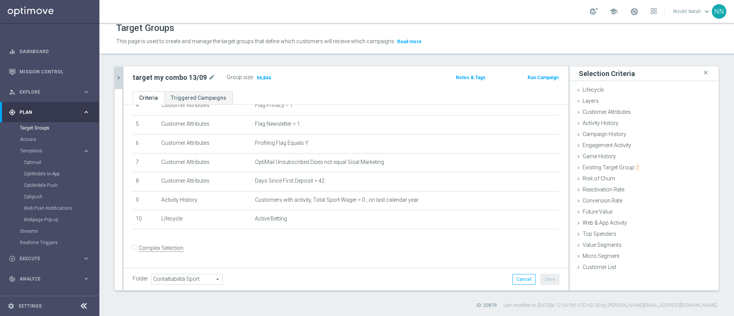
click at [120, 80] on icon "chevron_right" at bounding box center [118, 77] width 7 height 7
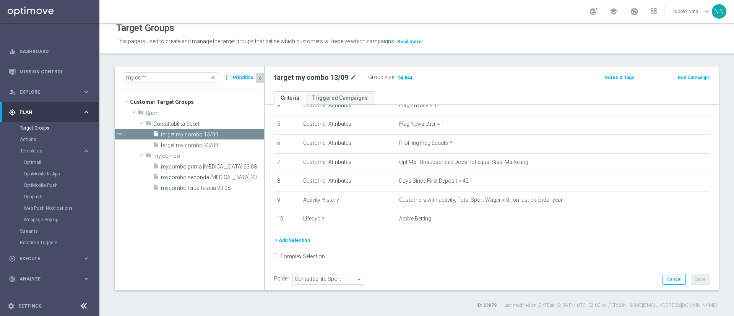
click at [195, 198] on tree-viewport "Customer Target Groups library_add create_new_folder folder" at bounding box center [189, 189] width 149 height 201
click at [192, 121] on span "Contattabilità Sport" at bounding box center [190, 124] width 75 height 7
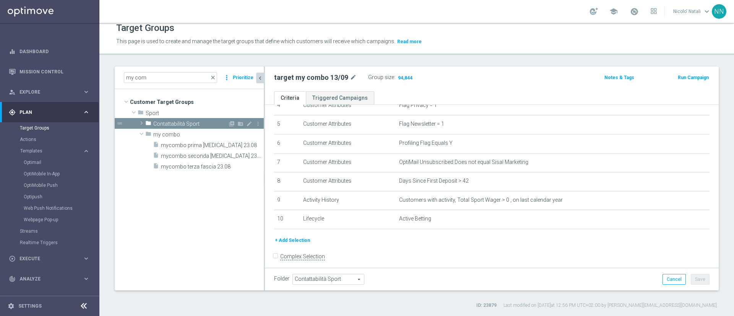
click at [192, 121] on span "Contattabilità Sport" at bounding box center [190, 124] width 75 height 7
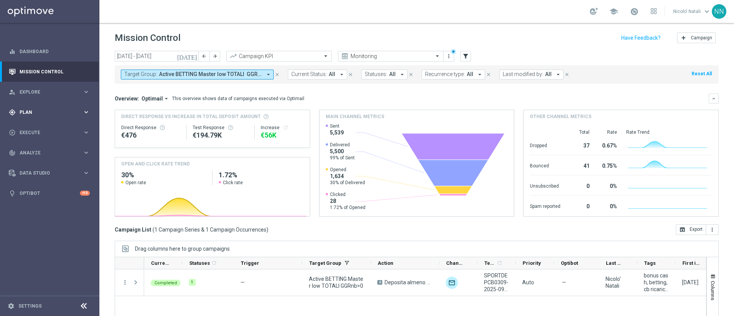
click at [25, 108] on div "gps_fixed Plan keyboard_arrow_right" at bounding box center [49, 112] width 99 height 20
click at [36, 151] on span "Templates" at bounding box center [47, 151] width 55 height 5
click at [36, 164] on link "Optimail" at bounding box center [52, 162] width 56 height 6
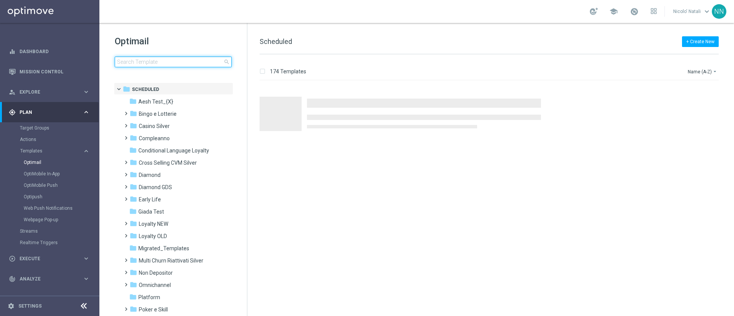
click at [148, 63] on input at bounding box center [173, 62] width 117 height 11
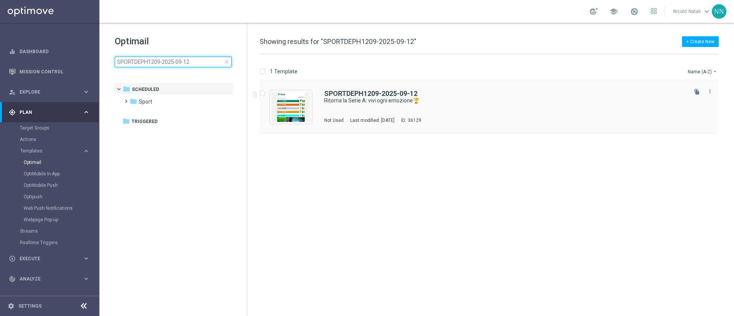
type input "SPORTDEPH1209-2025-09-12"
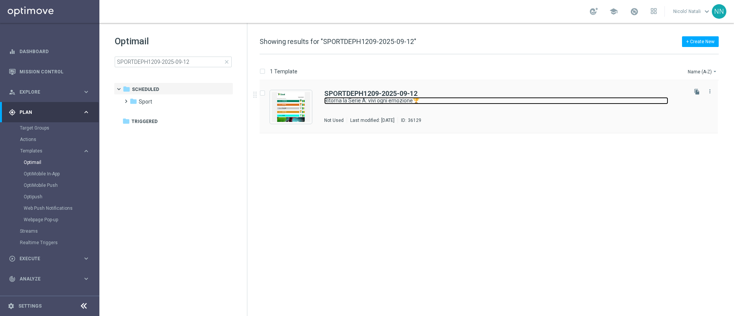
click at [374, 102] on link "Ritorna la Serie A: vivi ogni emozione🏆" at bounding box center [496, 100] width 344 height 7
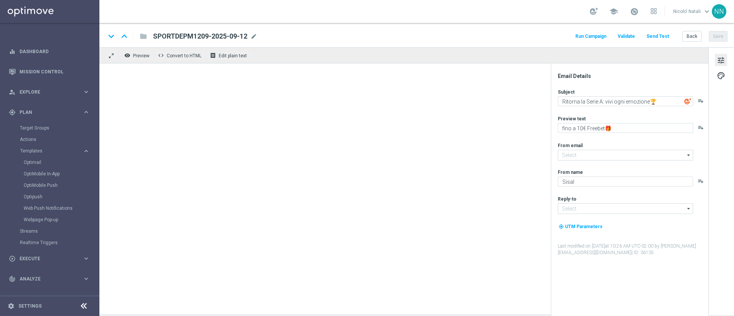
type textarea "fino a 20€ Freebet🎁"
type input "[EMAIL_ADDRESS][DOMAIN_NAME]"
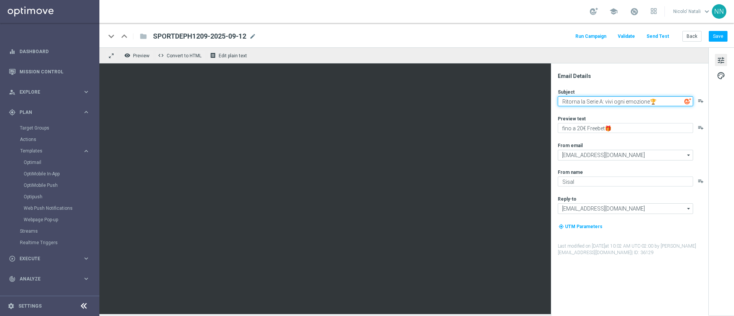
click at [602, 102] on textarea "Ritorna la Serie A: vivi ogni emozione🏆" at bounding box center [625, 101] width 135 height 10
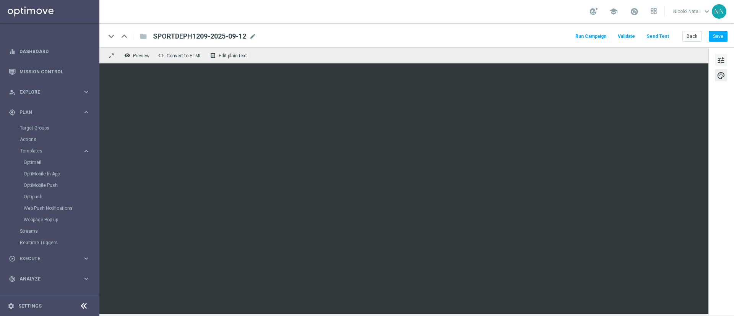
click at [727, 60] on button "tune" at bounding box center [721, 60] width 12 height 12
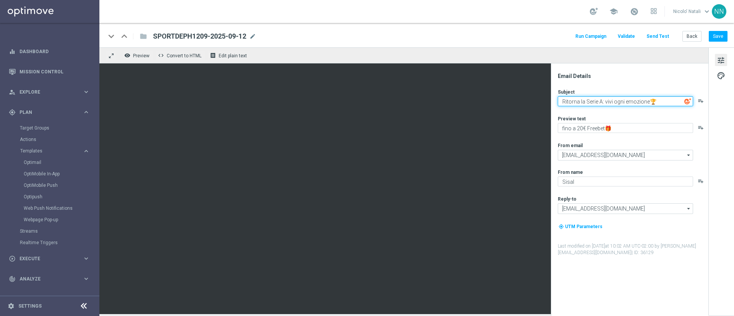
click at [639, 100] on textarea "Ritorna la Serie A: vivi ogni emozione🏆" at bounding box center [625, 101] width 135 height 10
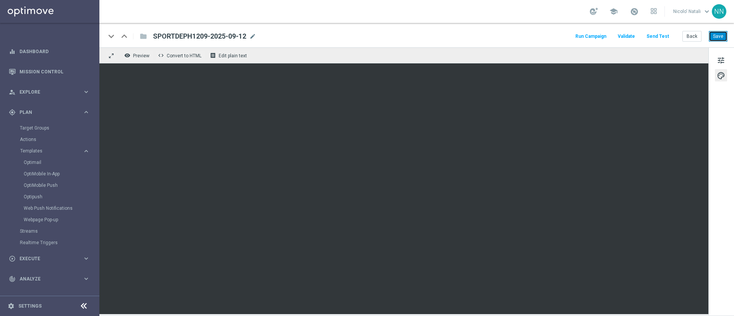
click at [718, 36] on button "Save" at bounding box center [718, 36] width 19 height 11
click at [32, 159] on link "Optimail" at bounding box center [52, 162] width 56 height 6
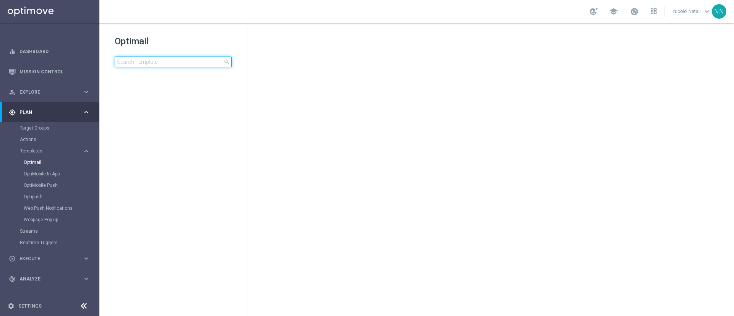
click at [138, 66] on input at bounding box center [173, 62] width 117 height 11
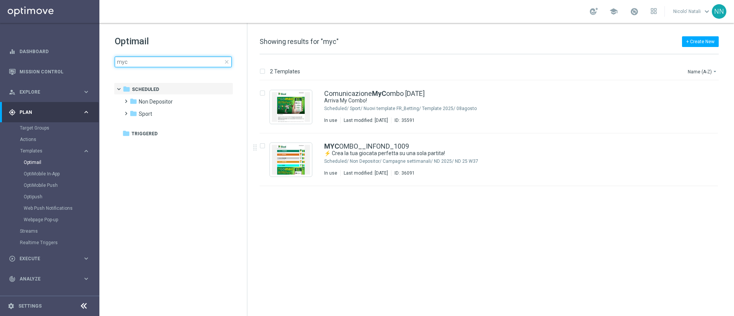
type input "myc"
click at [697, 143] on icon "file_copy" at bounding box center [697, 144] width 6 height 6
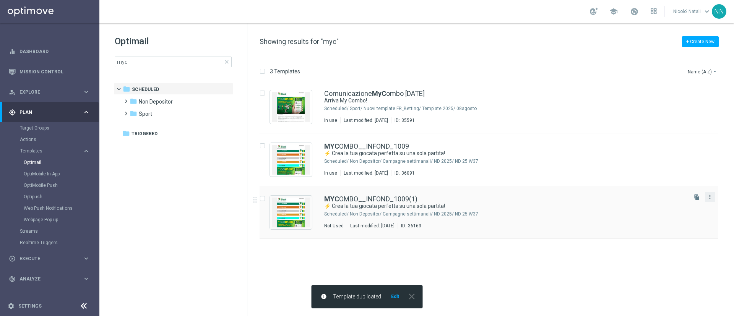
click at [708, 196] on icon "more_vert" at bounding box center [710, 197] width 6 height 6
click at [676, 203] on div "Move" at bounding box center [680, 205] width 46 height 5
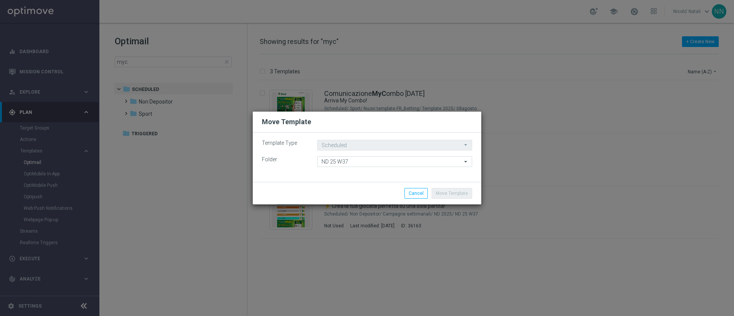
click at [418, 167] on div "Template Type Scheduled Scheduled arrow_drop_down Drag here to set row groups D…" at bounding box center [367, 157] width 229 height 49
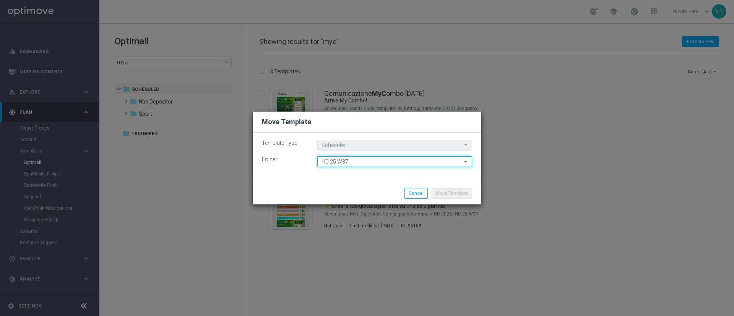
click at [418, 166] on input "ND 25 W37" at bounding box center [394, 161] width 155 height 11
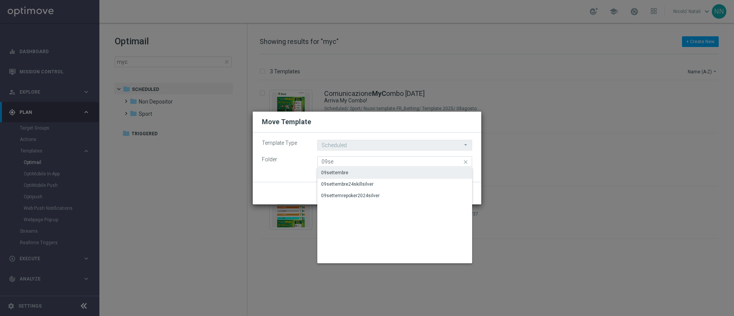
click at [401, 173] on div "09settembre" at bounding box center [394, 172] width 155 height 11
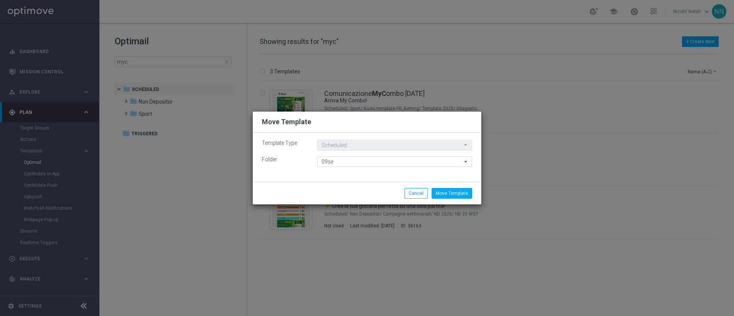
type input "09settembre"
click at [456, 192] on button "Move Template" at bounding box center [452, 193] width 41 height 11
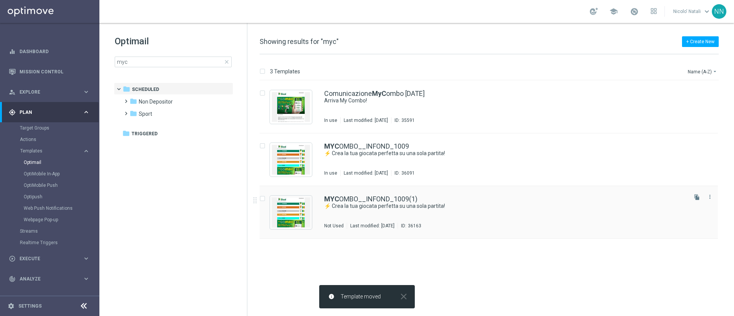
click at [413, 213] on div "MYC OMBO__INFOND_1009(1) ⚡ Crea la tua giocata perfetta su una sola partita! No…" at bounding box center [505, 212] width 362 height 33
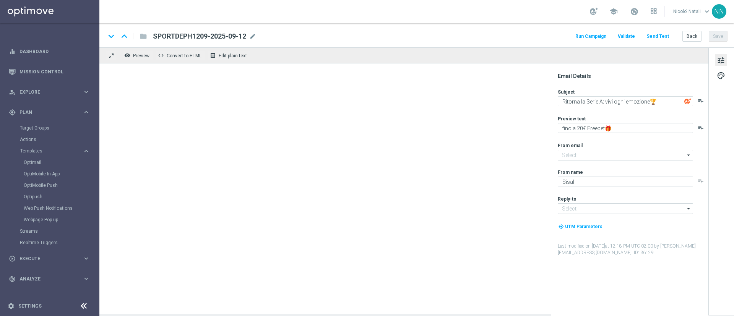
type input "[EMAIL_ADDRESS][DOMAIN_NAME]"
type textarea "⚡ Crea la tua giocata perfetta su una sola partita!"
type textarea "Bonus di 70€"
type input "[EMAIL_ADDRESS][DOMAIN_NAME]"
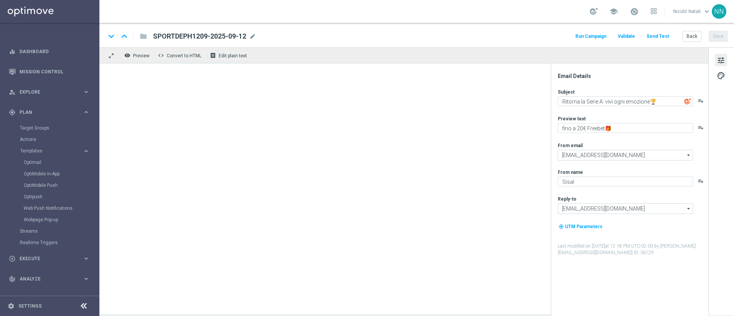
type textarea "SISAL"
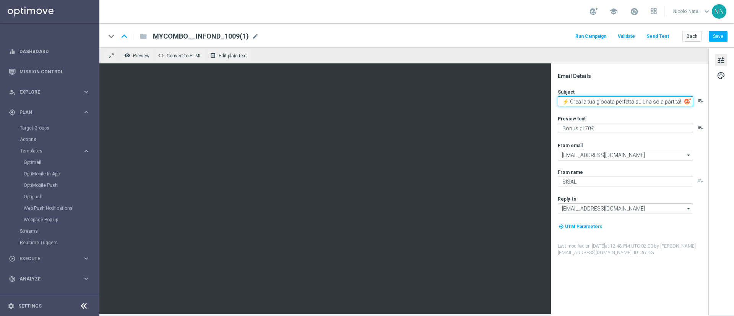
click at [613, 101] on textarea "⚡ Crea la tua giocata perfetta su una sola partita!" at bounding box center [625, 101] width 135 height 10
paste textarea "Arriva My Combo!"
type textarea "Arriva My Combo!"
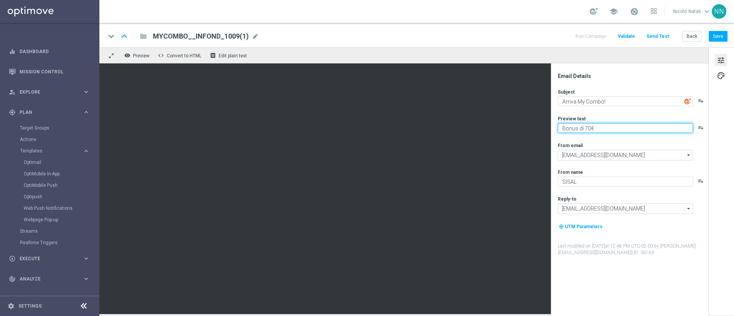
click at [609, 125] on textarea "Bonus di 70€" at bounding box center [625, 128] width 135 height 10
paste textarea "Una partita, una combo infinita!"
type textarea "Una partita, una combo infinita!"
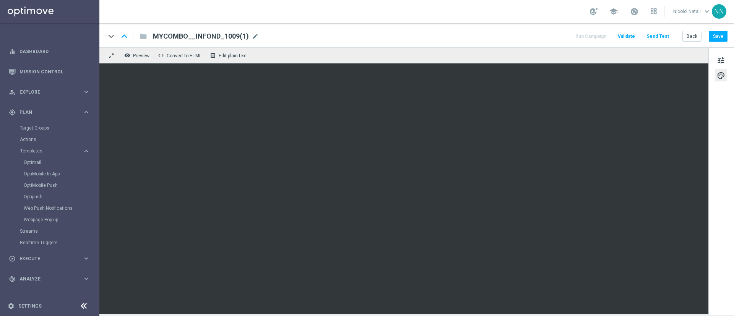
click at [257, 38] on div "keyboard_arrow_down keyboard_arrow_up folder MYCOMBO__INFOND_1009(1) MYCOMBO__I…" at bounding box center [417, 36] width 622 height 10
click at [252, 34] on span "mode_edit" at bounding box center [255, 36] width 7 height 7
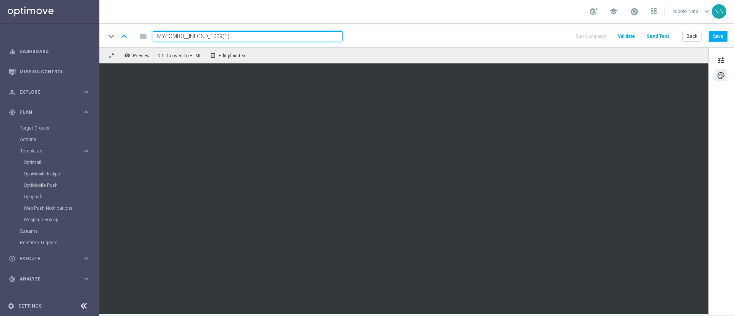
click at [251, 34] on input "MYCOMBO__INFOND_1009(1)" at bounding box center [248, 36] width 190 height 10
type input "Invio MyCombo 13/09 talent expert"
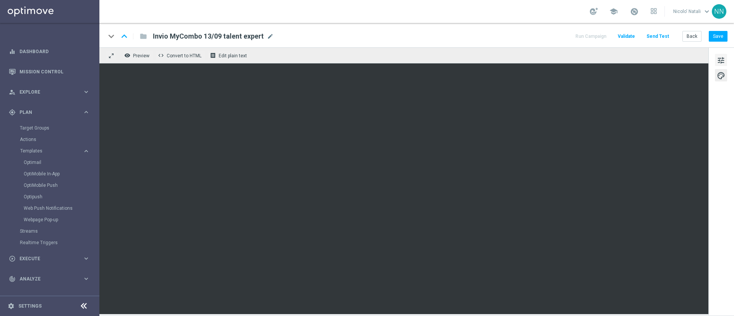
click at [717, 59] on span "tune" at bounding box center [721, 60] width 8 height 10
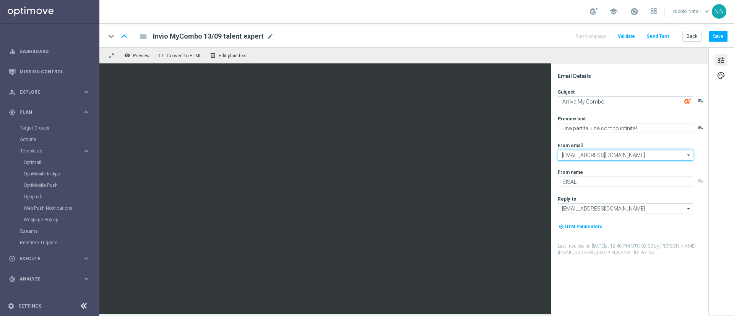
click at [650, 155] on input "[EMAIL_ADDRESS][DOMAIN_NAME]" at bounding box center [625, 155] width 135 height 11
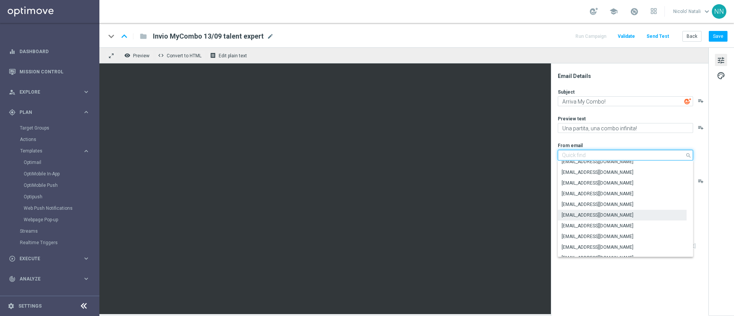
scroll to position [25, 0]
click at [620, 206] on div "[EMAIL_ADDRESS][DOMAIN_NAME]" at bounding box center [598, 205] width 72 height 7
type input "[EMAIL_ADDRESS][DOMAIN_NAME]"
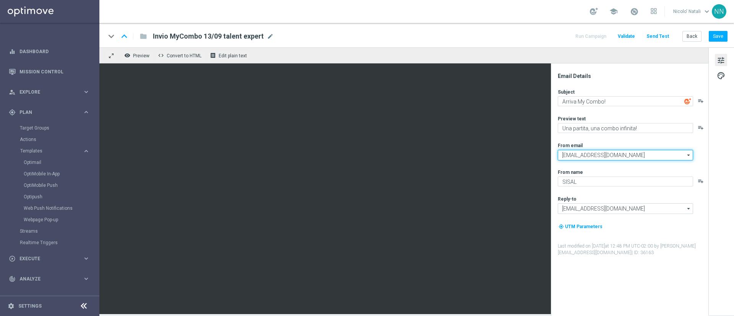
click at [609, 153] on input "[EMAIL_ADDRESS][DOMAIN_NAME]" at bounding box center [625, 155] width 135 height 11
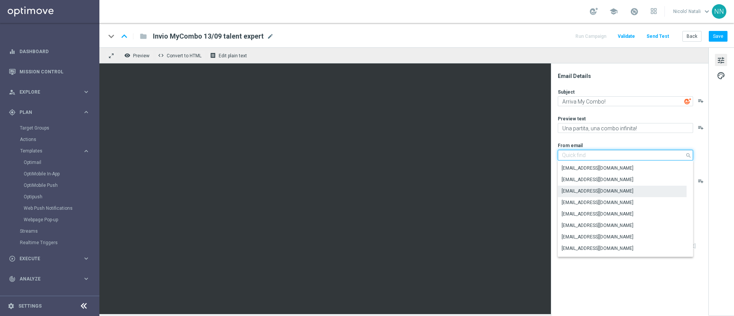
scroll to position [148, 0]
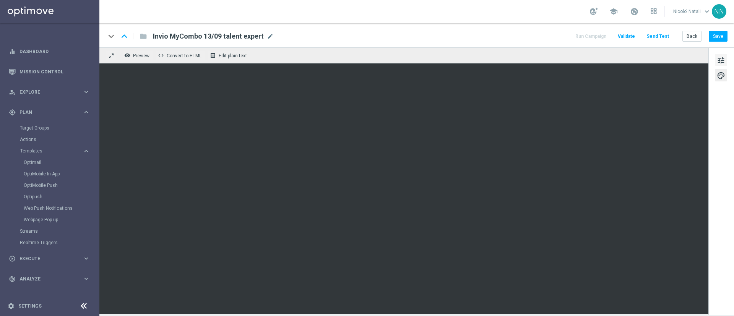
click at [721, 60] on span "tune" at bounding box center [721, 60] width 8 height 10
type input "[EMAIL_ADDRESS][DOMAIN_NAME]"
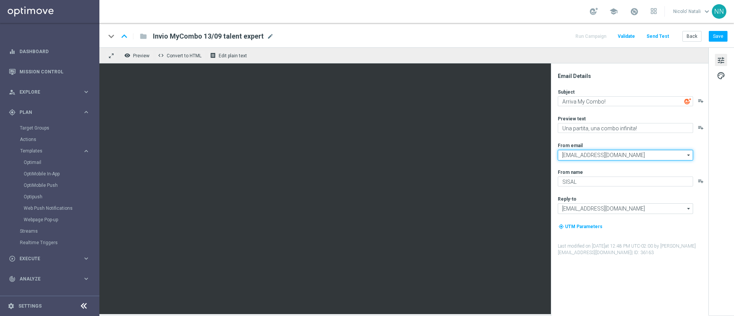
click at [637, 154] on input "[EMAIL_ADDRESS][DOMAIN_NAME]" at bounding box center [625, 155] width 135 height 11
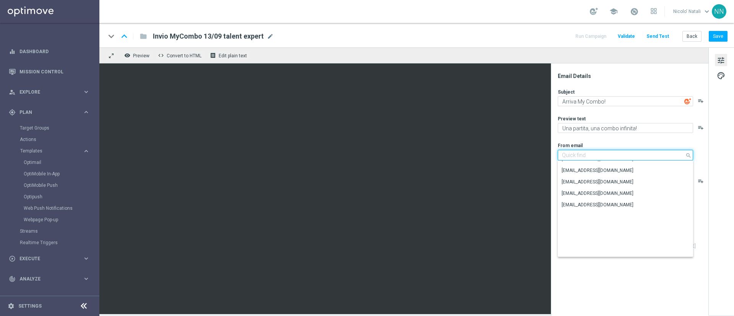
scroll to position [0, 0]
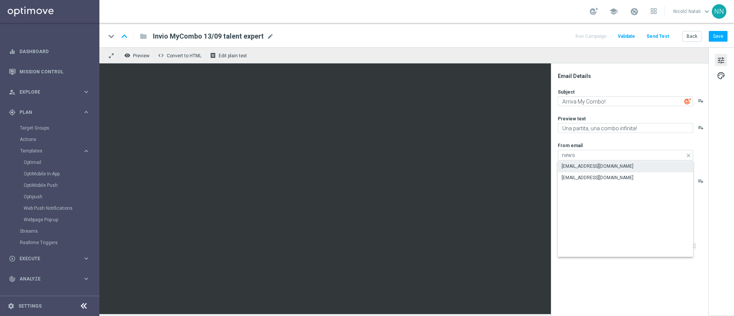
click at [605, 164] on div "[EMAIL_ADDRESS][DOMAIN_NAME]" at bounding box center [598, 166] width 72 height 7
type input "[EMAIL_ADDRESS][DOMAIN_NAME]"
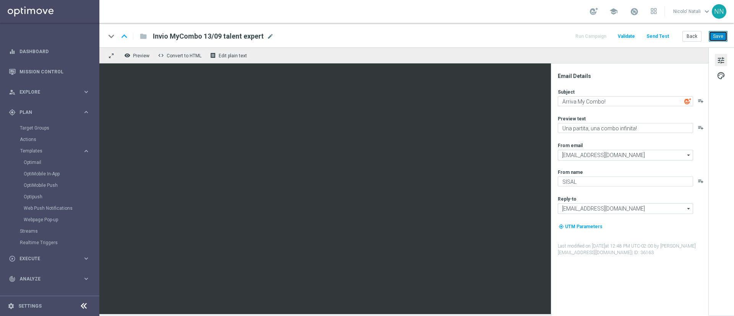
click at [716, 38] on button "Save" at bounding box center [718, 36] width 19 height 11
click at [268, 37] on span "mode_edit" at bounding box center [270, 36] width 7 height 7
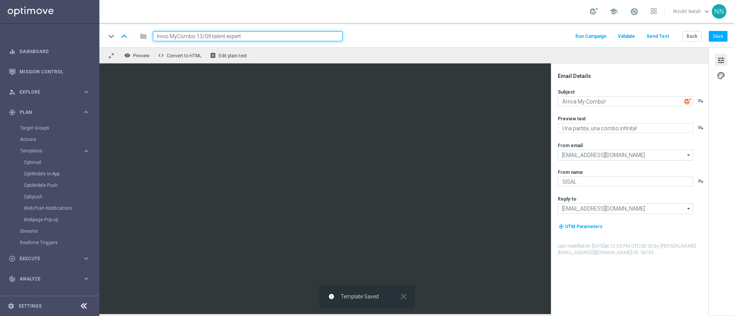
click at [268, 37] on input "Invio MyCombo 13/09 talent expert" at bounding box center [248, 36] width 190 height 10
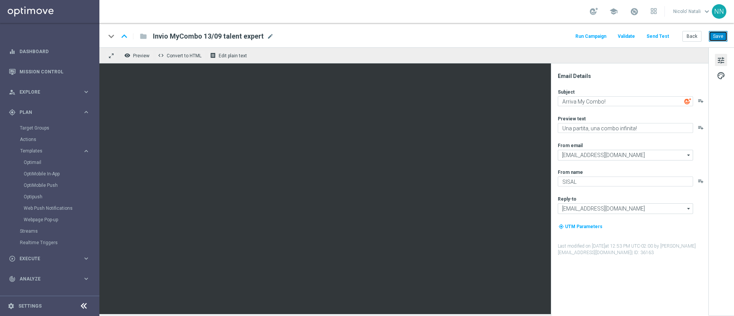
click at [725, 35] on button "Save" at bounding box center [718, 36] width 19 height 11
click at [721, 40] on button "Save" at bounding box center [718, 36] width 19 height 11
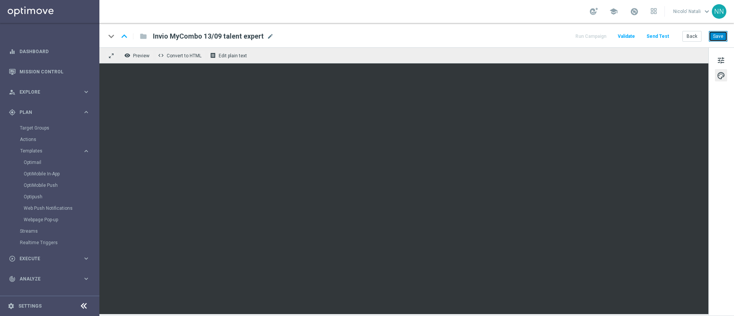
click at [719, 39] on button "Save" at bounding box center [718, 36] width 19 height 11
